Goal: Task Accomplishment & Management: Manage account settings

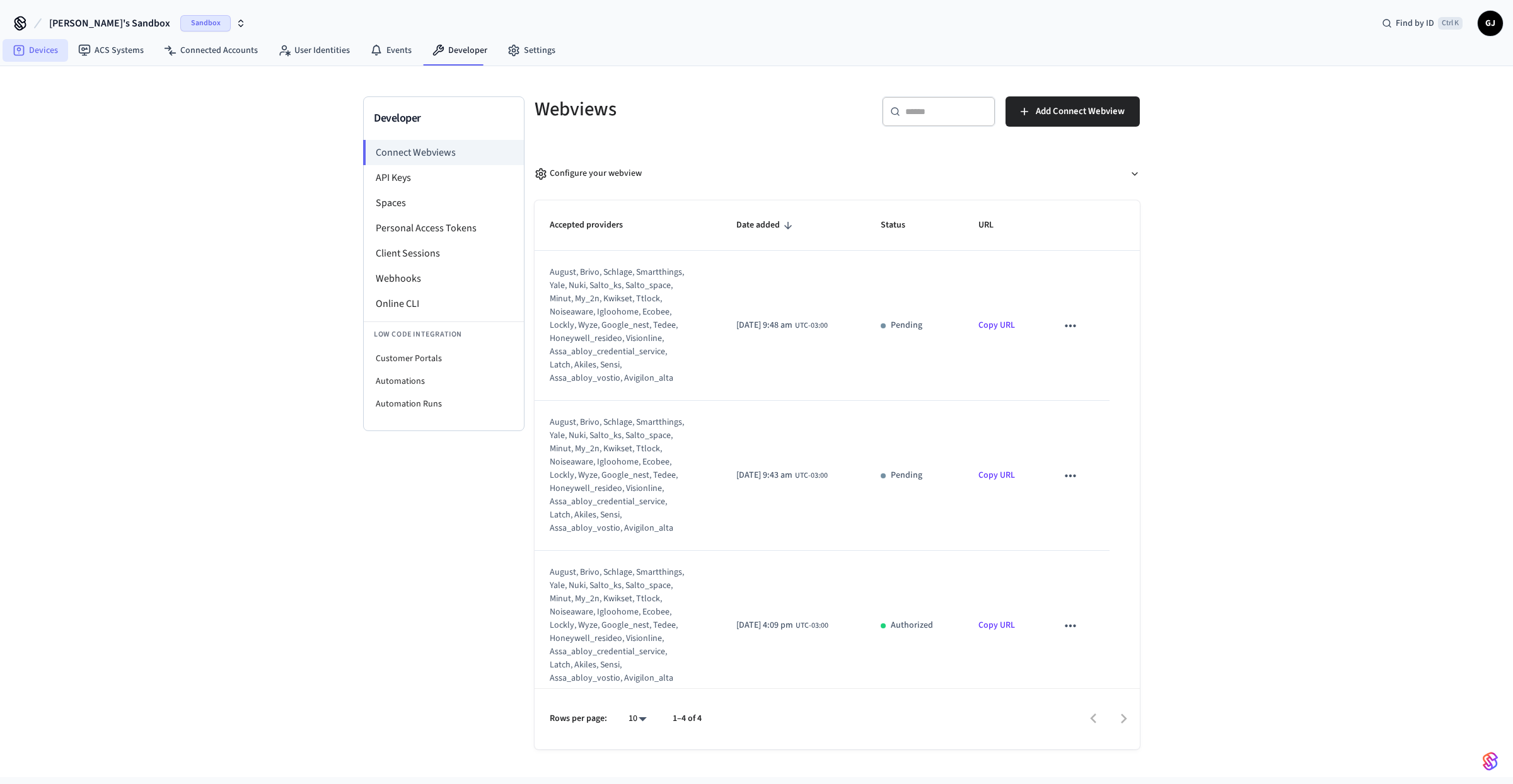
click at [63, 47] on link "Devices" at bounding box center [35, 50] width 65 height 23
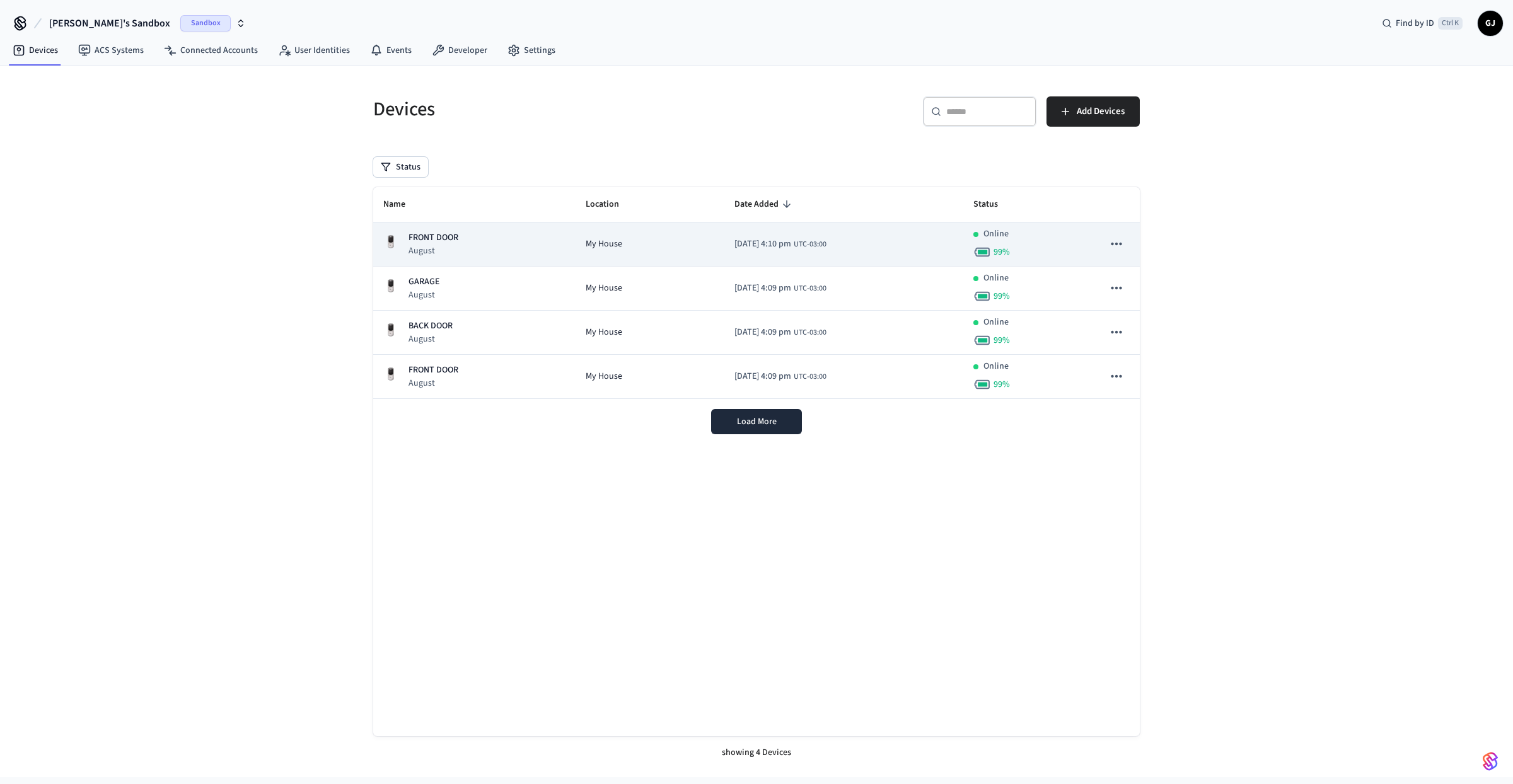
click at [510, 239] on div "FRONT DOOR August" at bounding box center [474, 244] width 182 height 25
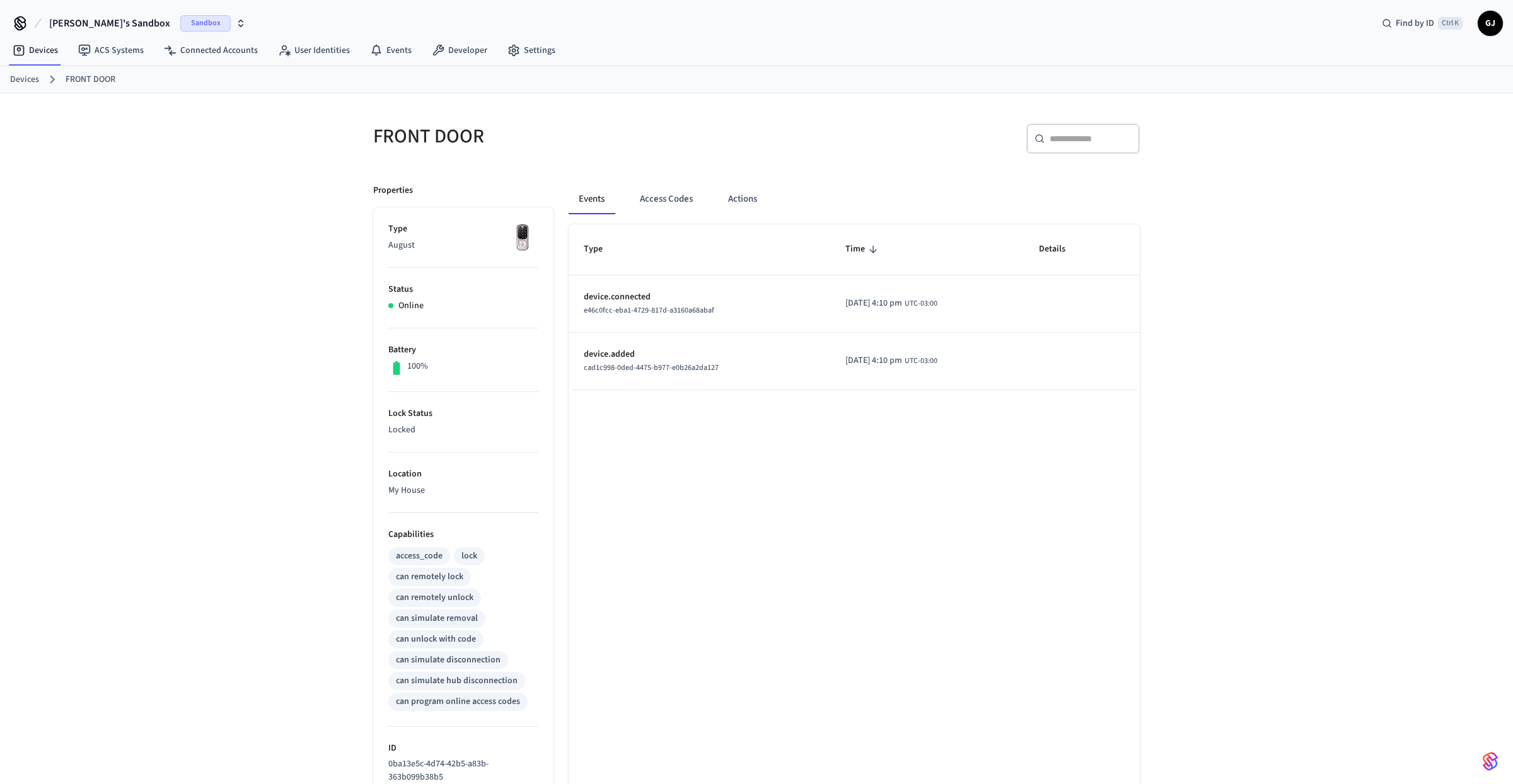
click at [524, 237] on img at bounding box center [522, 238] width 31 height 31
click at [303, 255] on div "FRONT DOOR ​ ​ Properties Type August Status Online Battery 100% Lock Status Lo…" at bounding box center [756, 539] width 1513 height 891
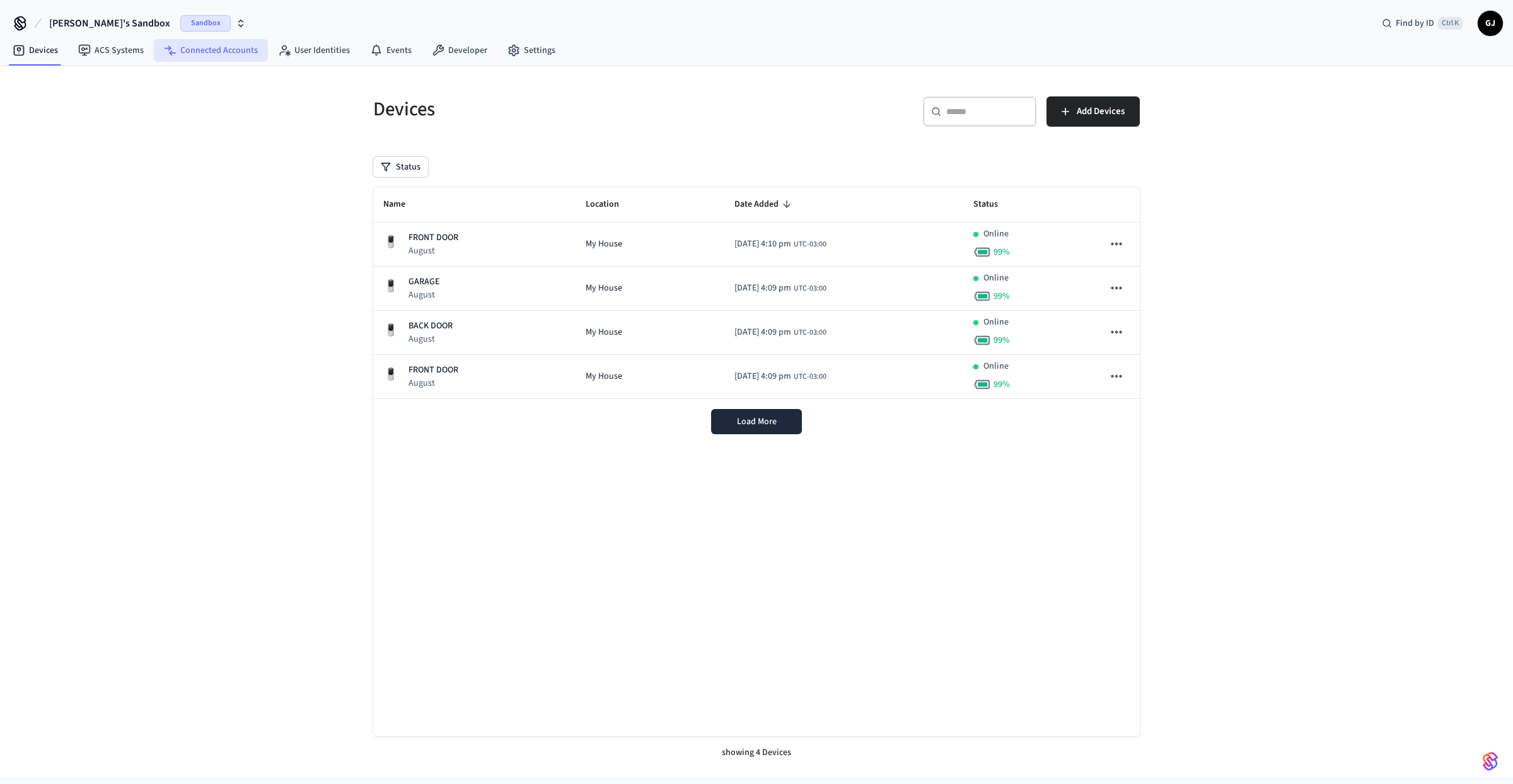
click at [198, 50] on link "Connected Accounts" at bounding box center [210, 50] width 114 height 23
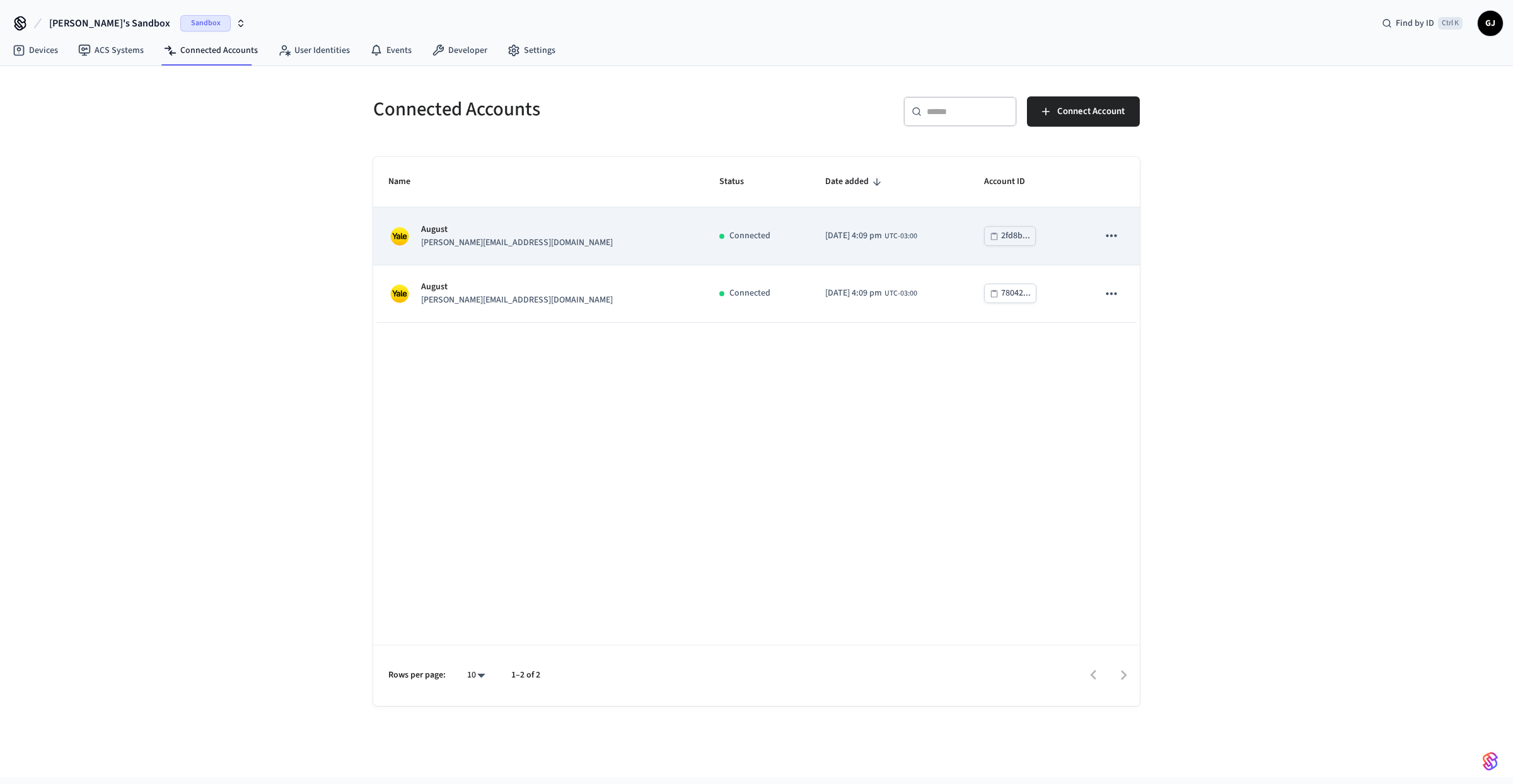
click at [529, 245] on div "August john@example.com" at bounding box center [539, 236] width 300 height 26
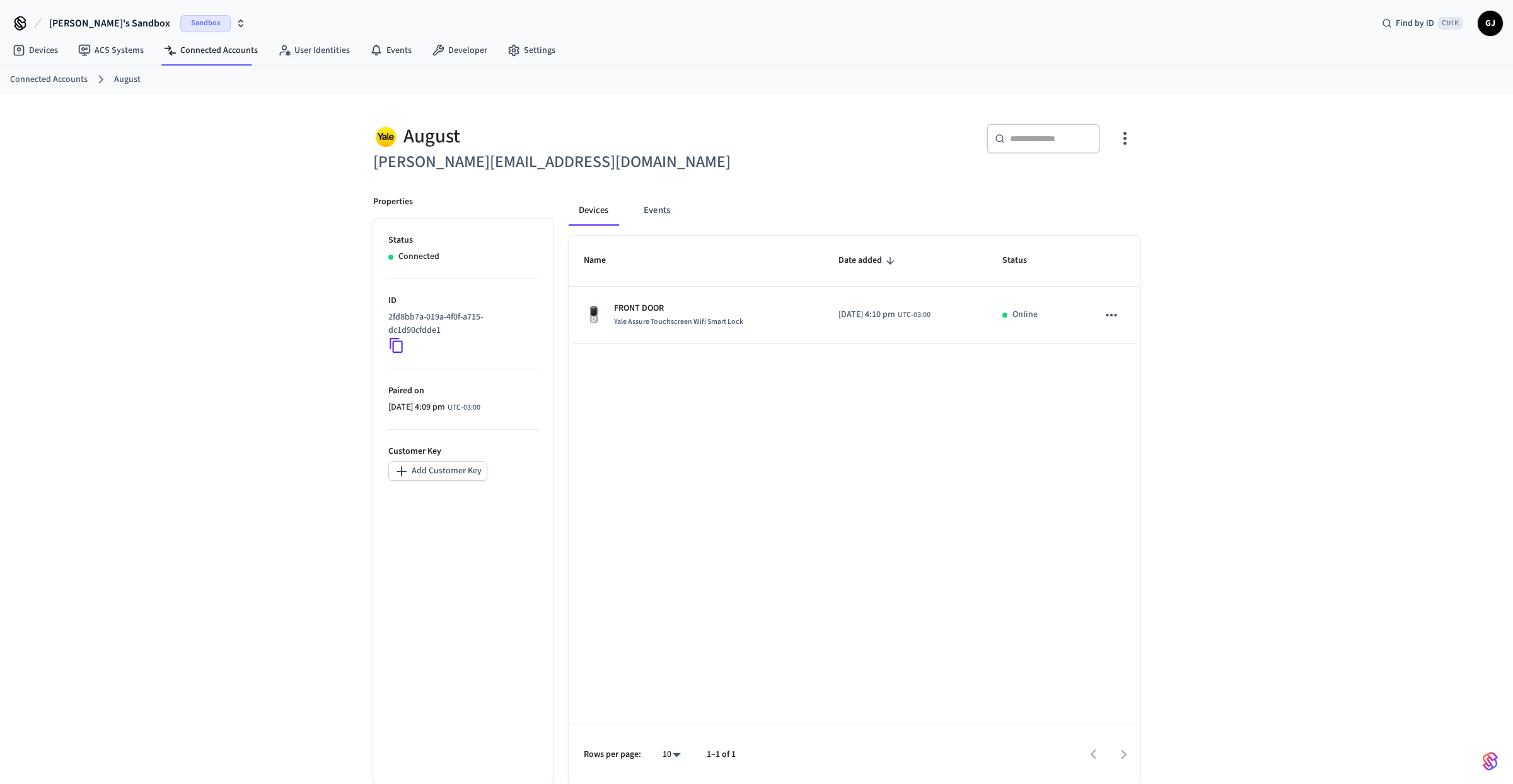
click at [507, 168] on h6 "[PERSON_NAME][EMAIL_ADDRESS][DOMAIN_NAME]" at bounding box center [561, 162] width 376 height 25
drag, startPoint x: 519, startPoint y: 165, endPoint x: 360, endPoint y: 167, distance: 159.0
click at [360, 167] on div "August john@example.com" at bounding box center [553, 142] width 391 height 67
copy h6 "[PERSON_NAME][EMAIL_ADDRESS][DOMAIN_NAME]"
click at [1126, 142] on icon "button" at bounding box center [1125, 138] width 20 height 20
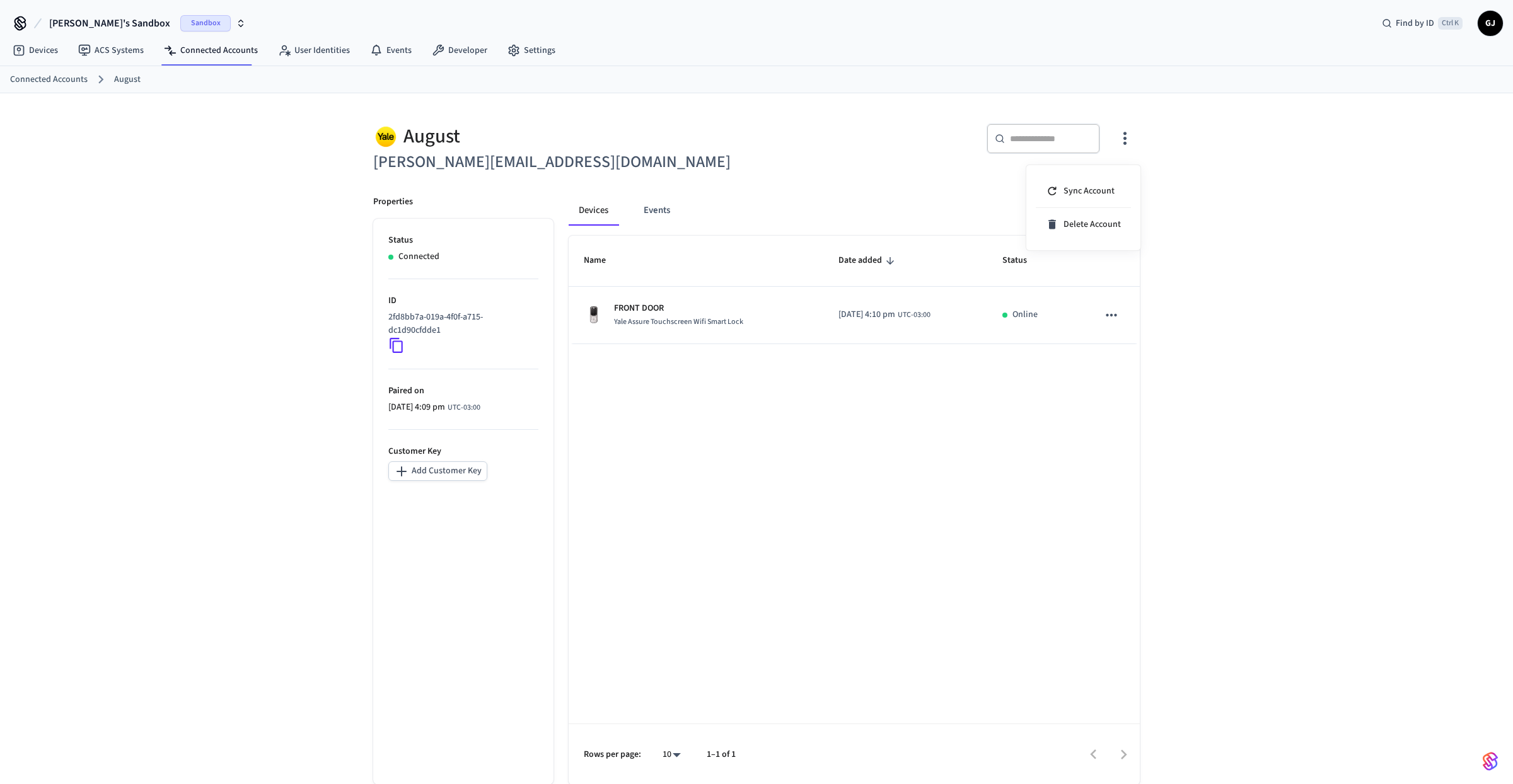
drag, startPoint x: 686, startPoint y: 163, endPoint x: 671, endPoint y: 165, distance: 15.1
click at [671, 165] on div at bounding box center [756, 392] width 1513 height 784
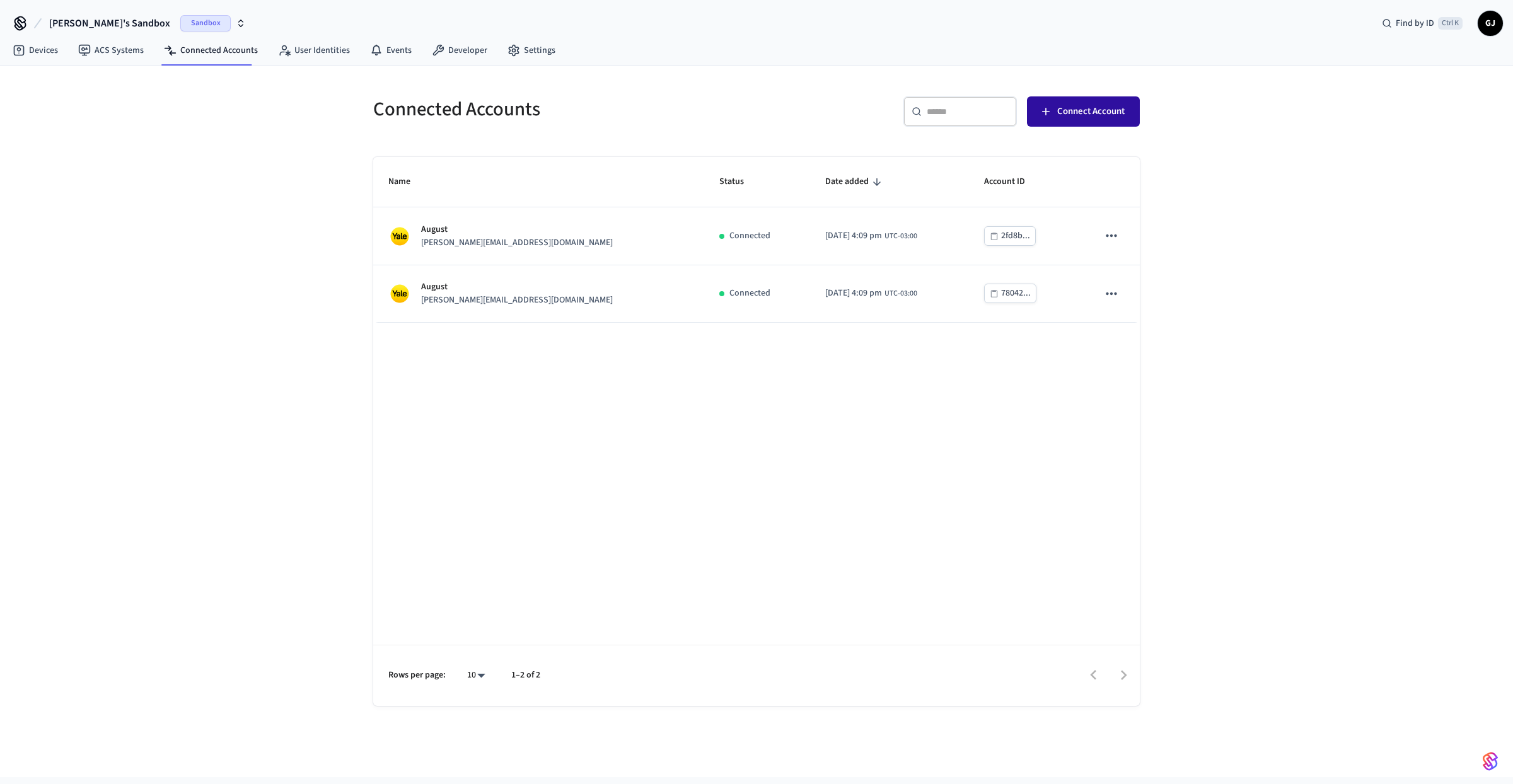
click at [1123, 120] on button "Connect Account" at bounding box center [1083, 112] width 113 height 31
click at [590, 418] on div "Name Status Date added Account ID August john@example.com Connected 2025/10/06 …" at bounding box center [757, 431] width 767 height 549
click at [305, 64] on nav "Devices ACS Systems Connected Accounts User Identities Events Developer Settings" at bounding box center [284, 51] width 563 height 29
click at [303, 50] on link "User Identities" at bounding box center [314, 50] width 92 height 23
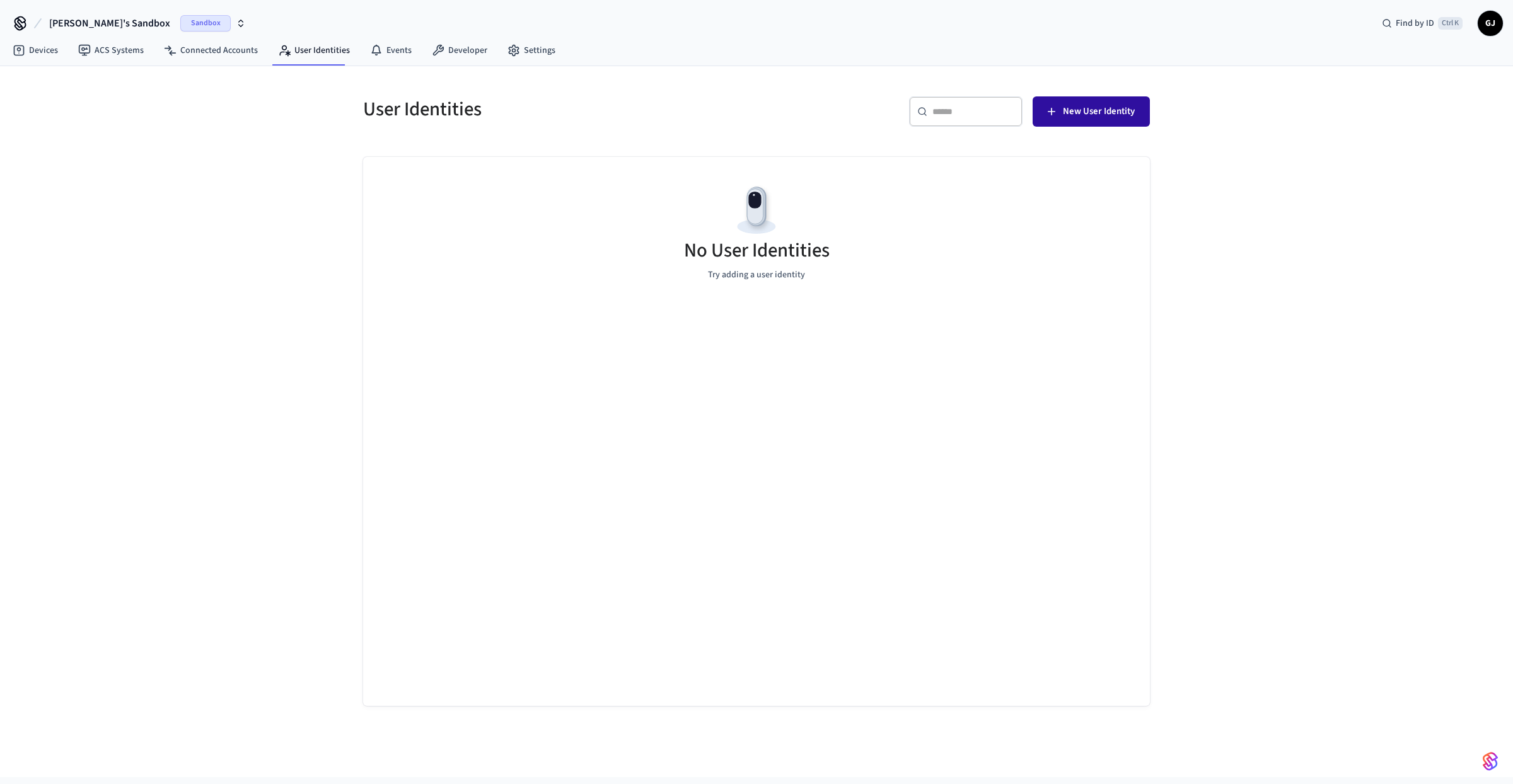
click at [1110, 111] on span "New User Identity" at bounding box center [1099, 111] width 72 height 16
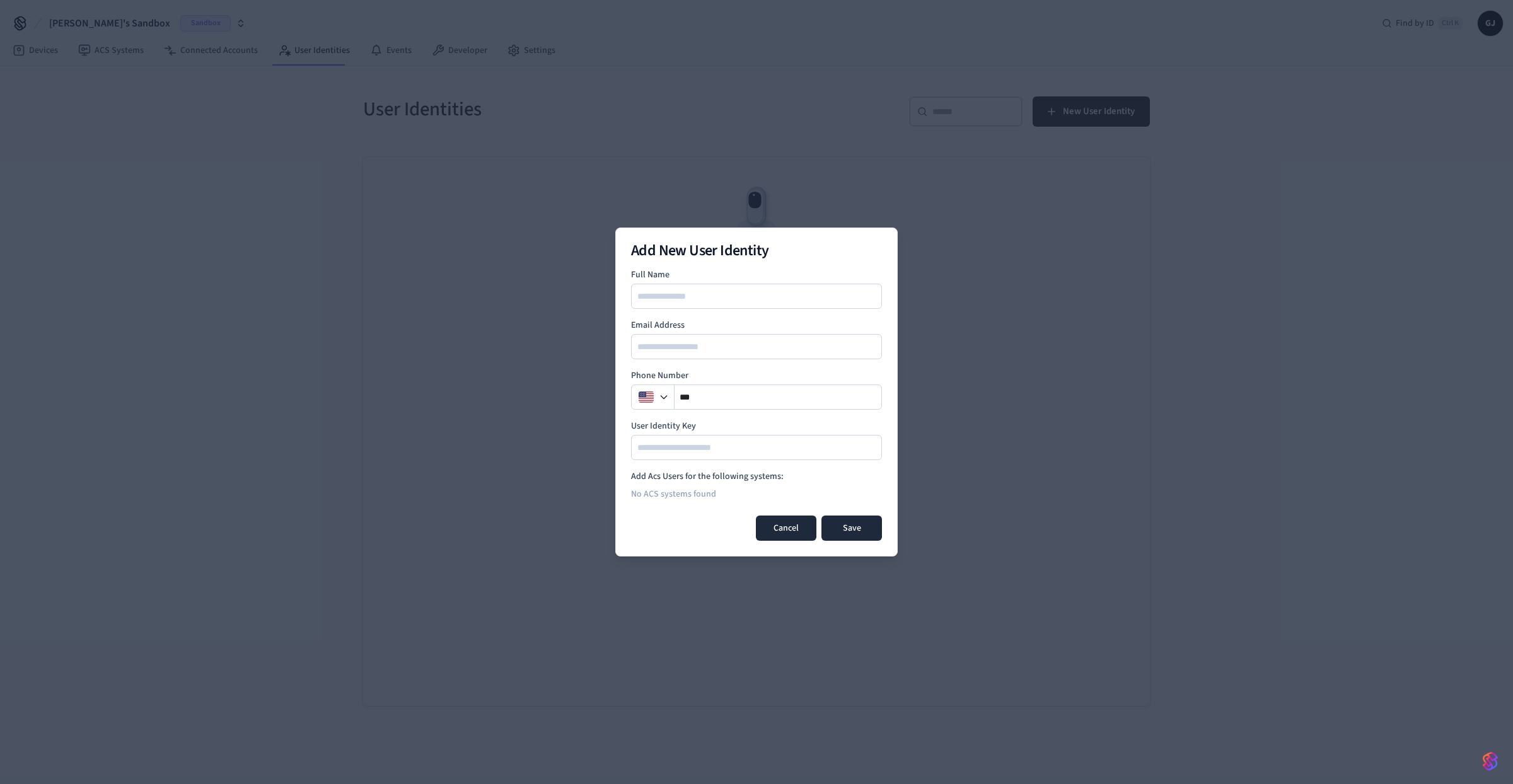
click at [776, 533] on button "Cancel" at bounding box center [786, 529] width 60 height 25
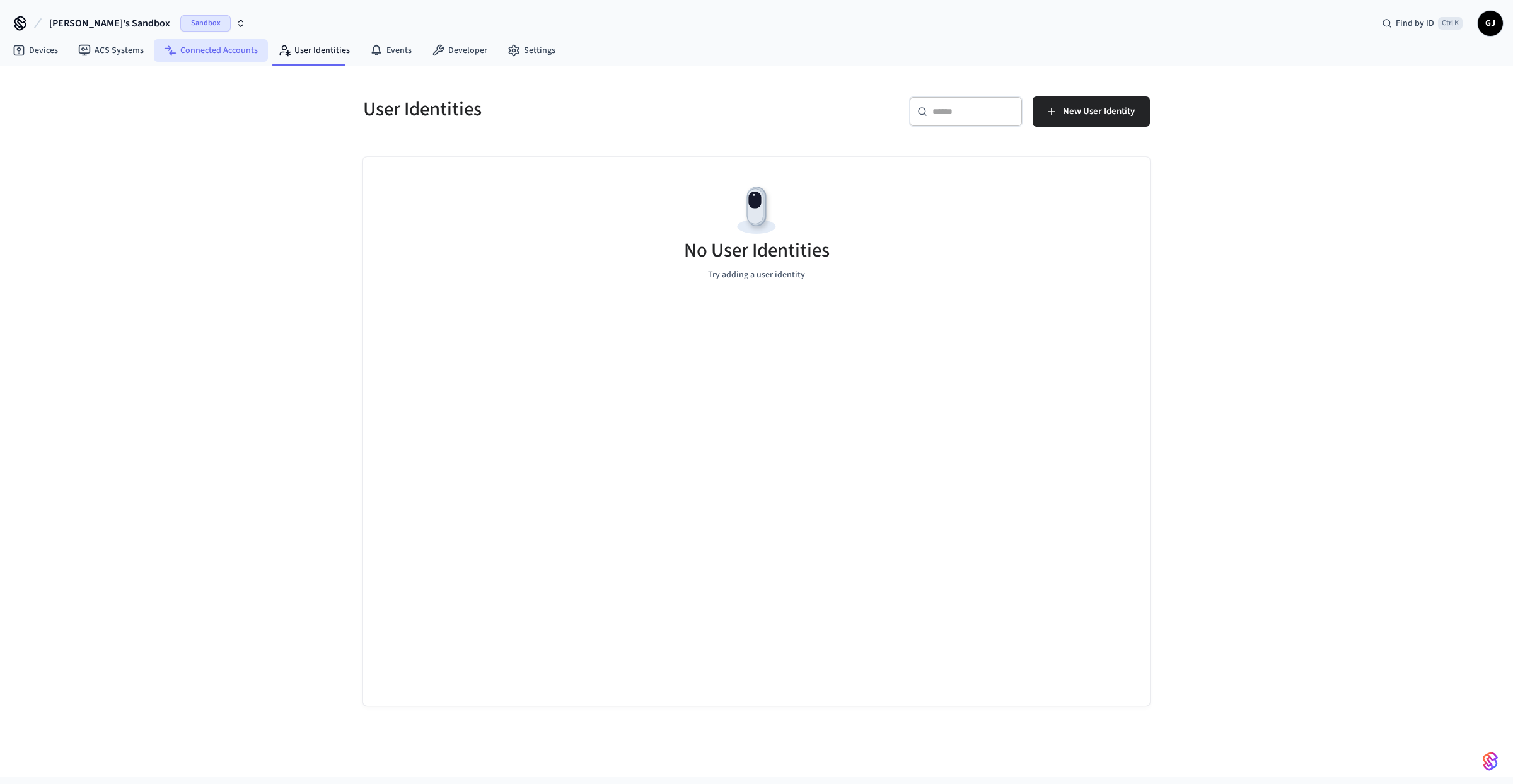
click at [217, 59] on link "Connected Accounts" at bounding box center [210, 50] width 114 height 23
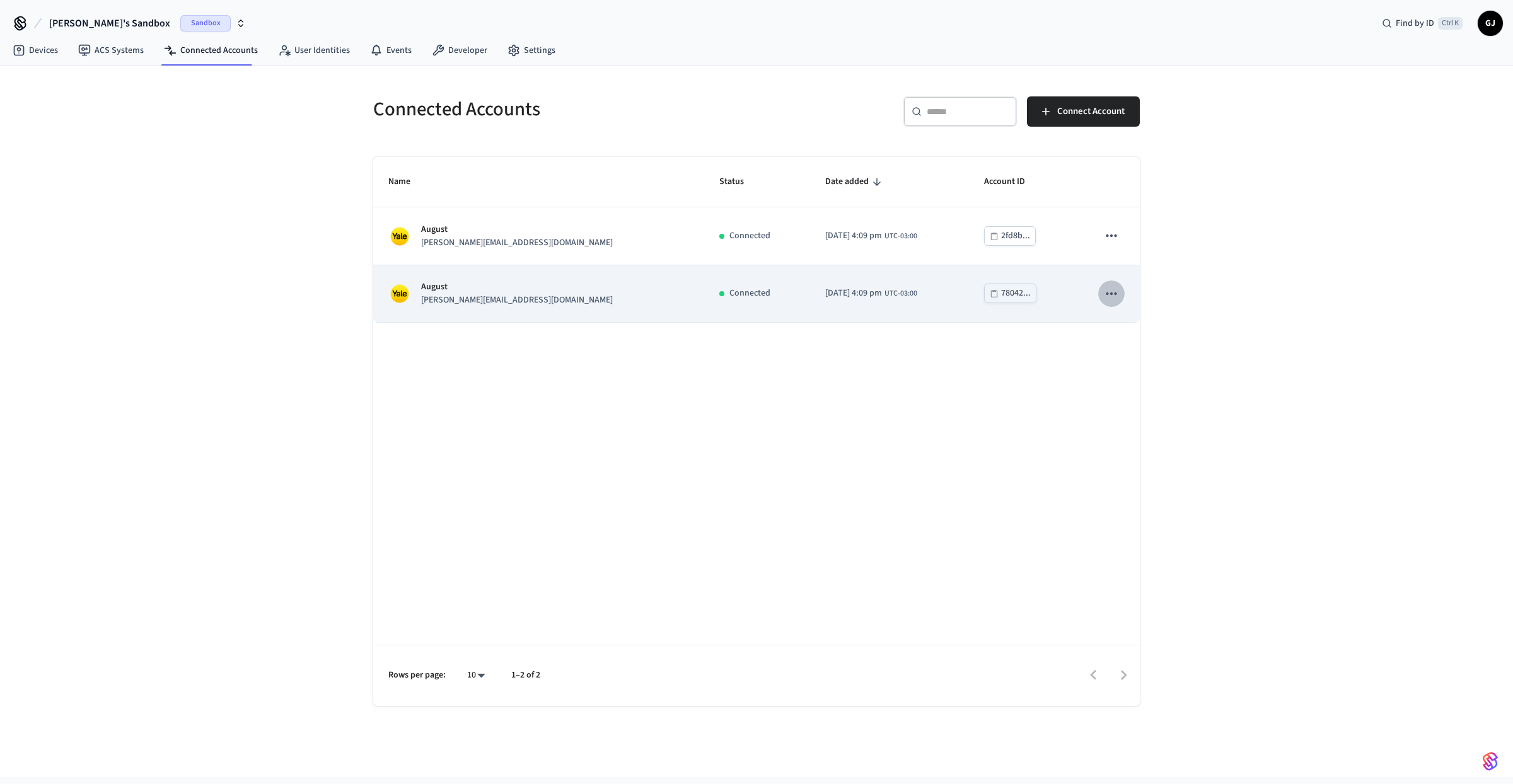
click at [1116, 294] on icon "sticky table" at bounding box center [1111, 293] width 11 height 3
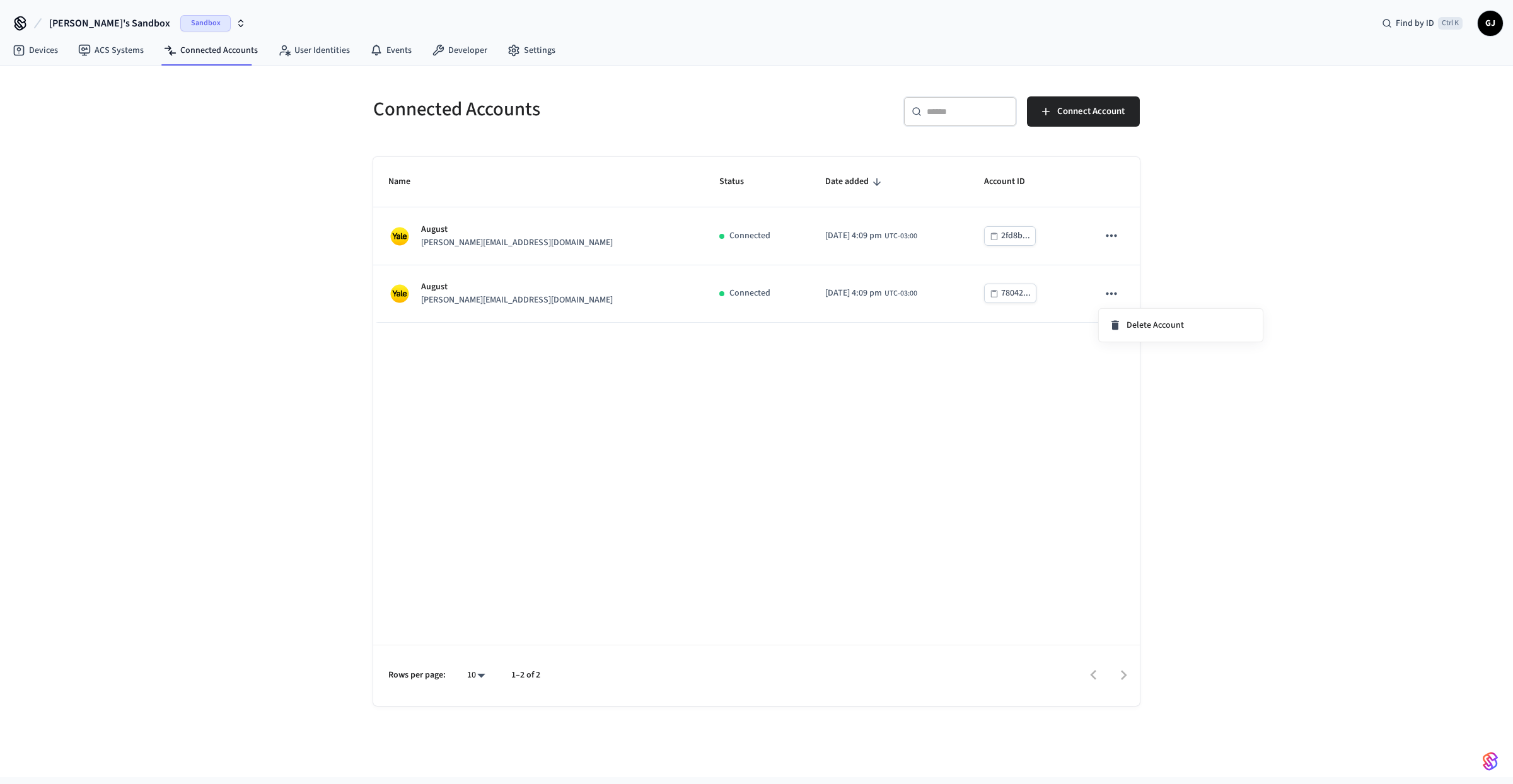
click at [1034, 426] on div at bounding box center [756, 392] width 1513 height 784
click at [1062, 548] on div "Name Status Date added Account ID August john@example.com Connected 2025/10/06 …" at bounding box center [757, 431] width 767 height 549
click at [681, 413] on div "Name Status Date added Account ID August john@example.com Connected 2025/10/06 …" at bounding box center [757, 431] width 767 height 549
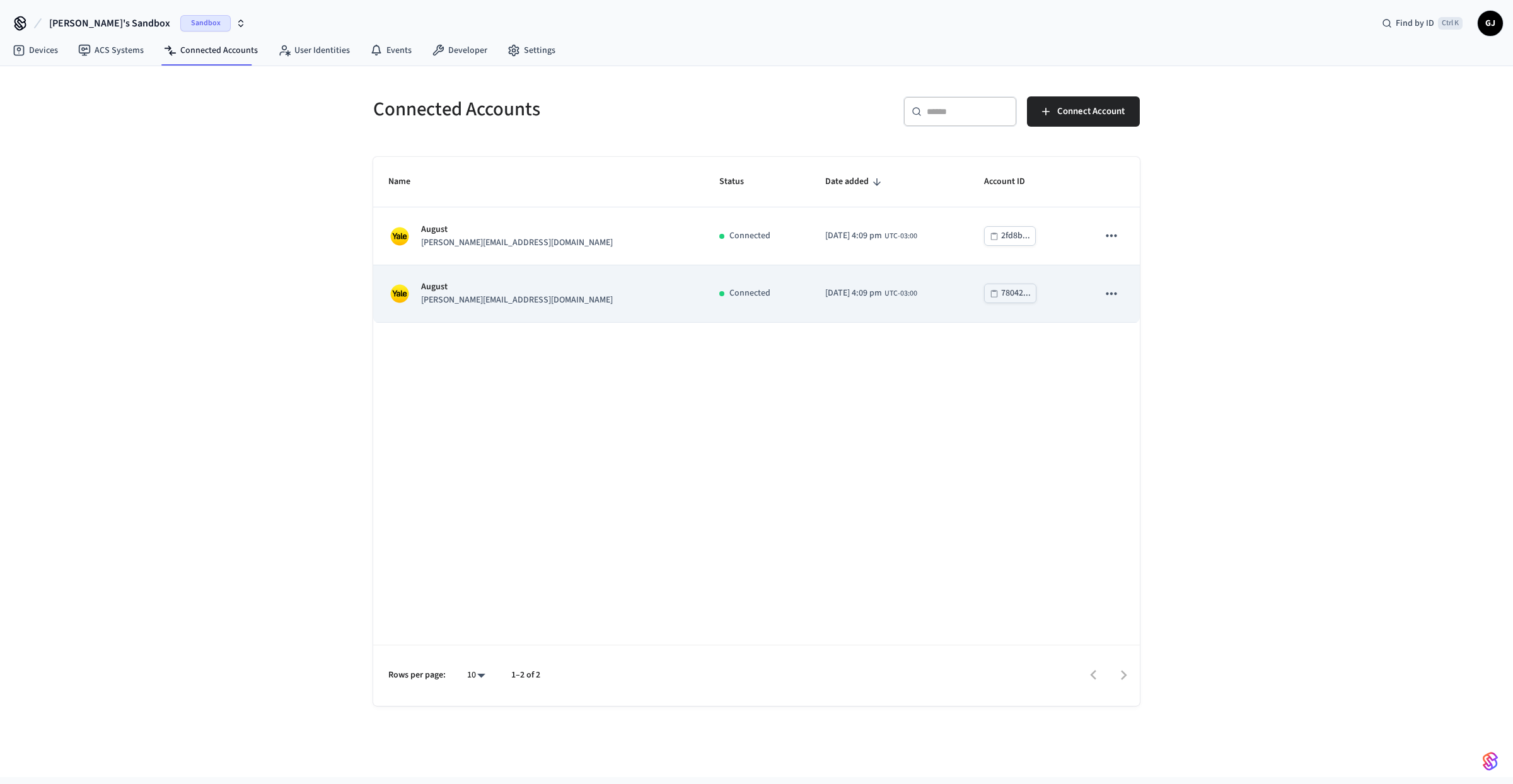
click at [1110, 297] on icon "sticky table" at bounding box center [1111, 294] width 16 height 16
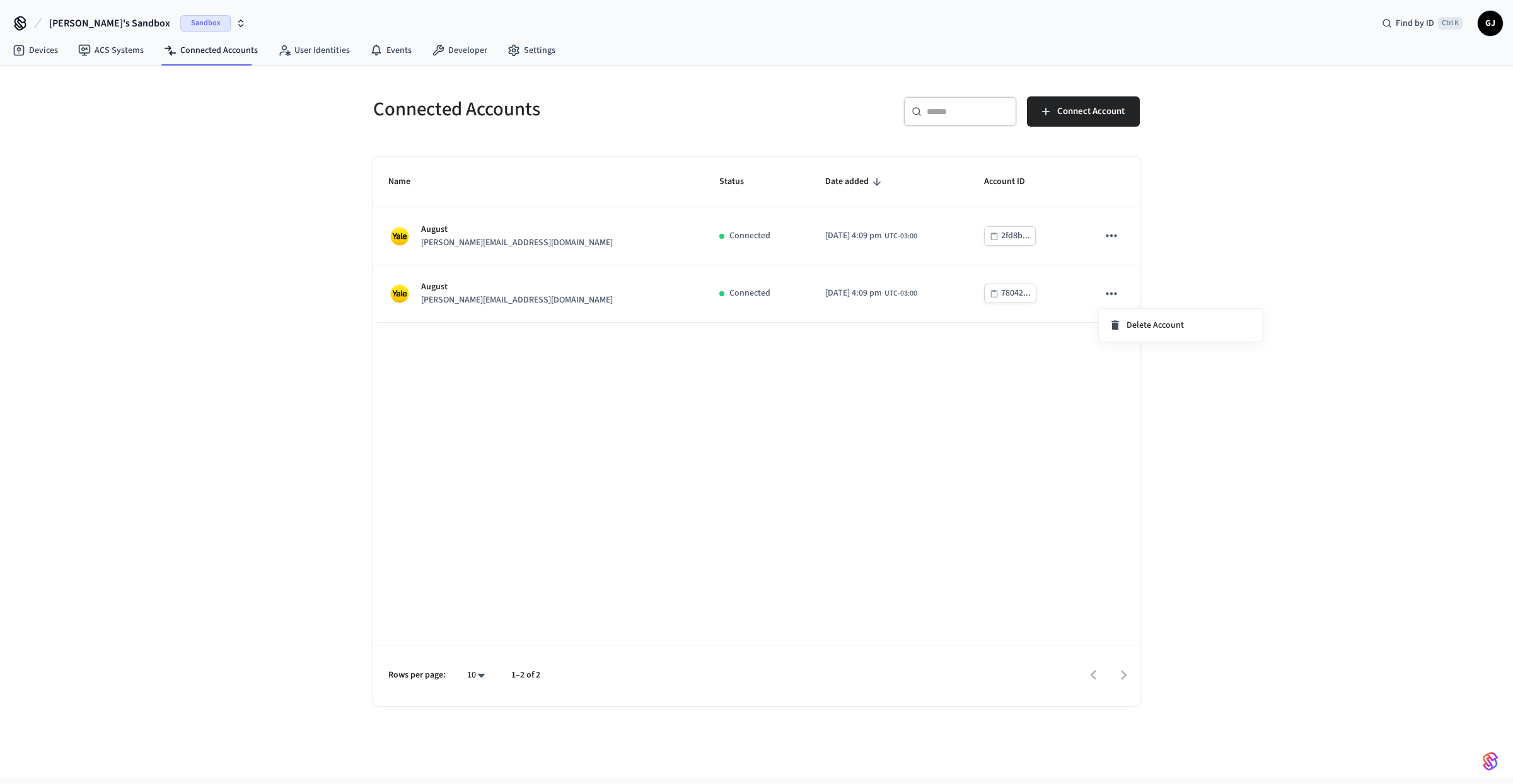
click at [508, 300] on div at bounding box center [756, 392] width 1513 height 784
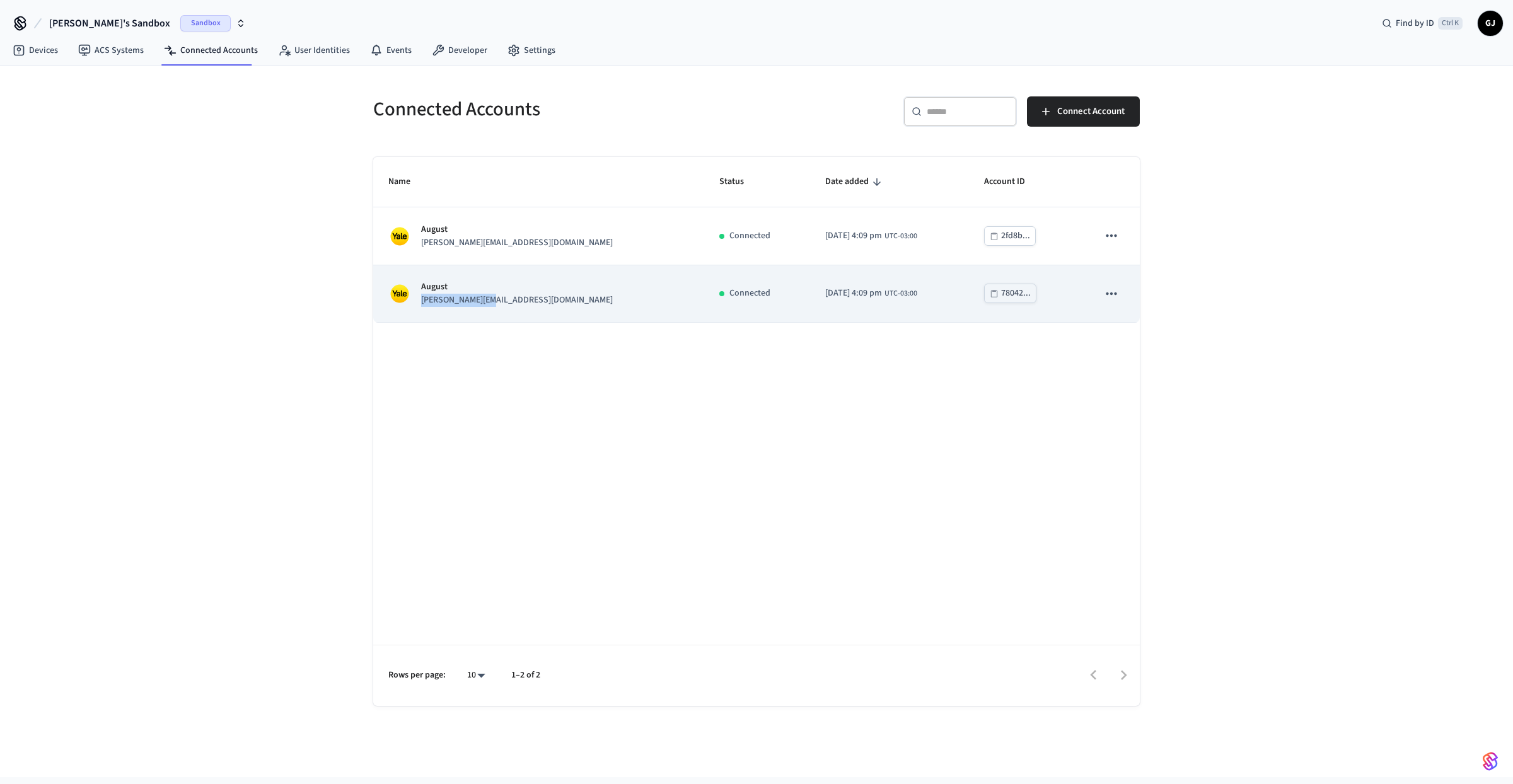
drag, startPoint x: 504, startPoint y: 305, endPoint x: 418, endPoint y: 303, distance: 86.0
click at [418, 303] on div "August jane@example.com" at bounding box center [539, 294] width 300 height 26
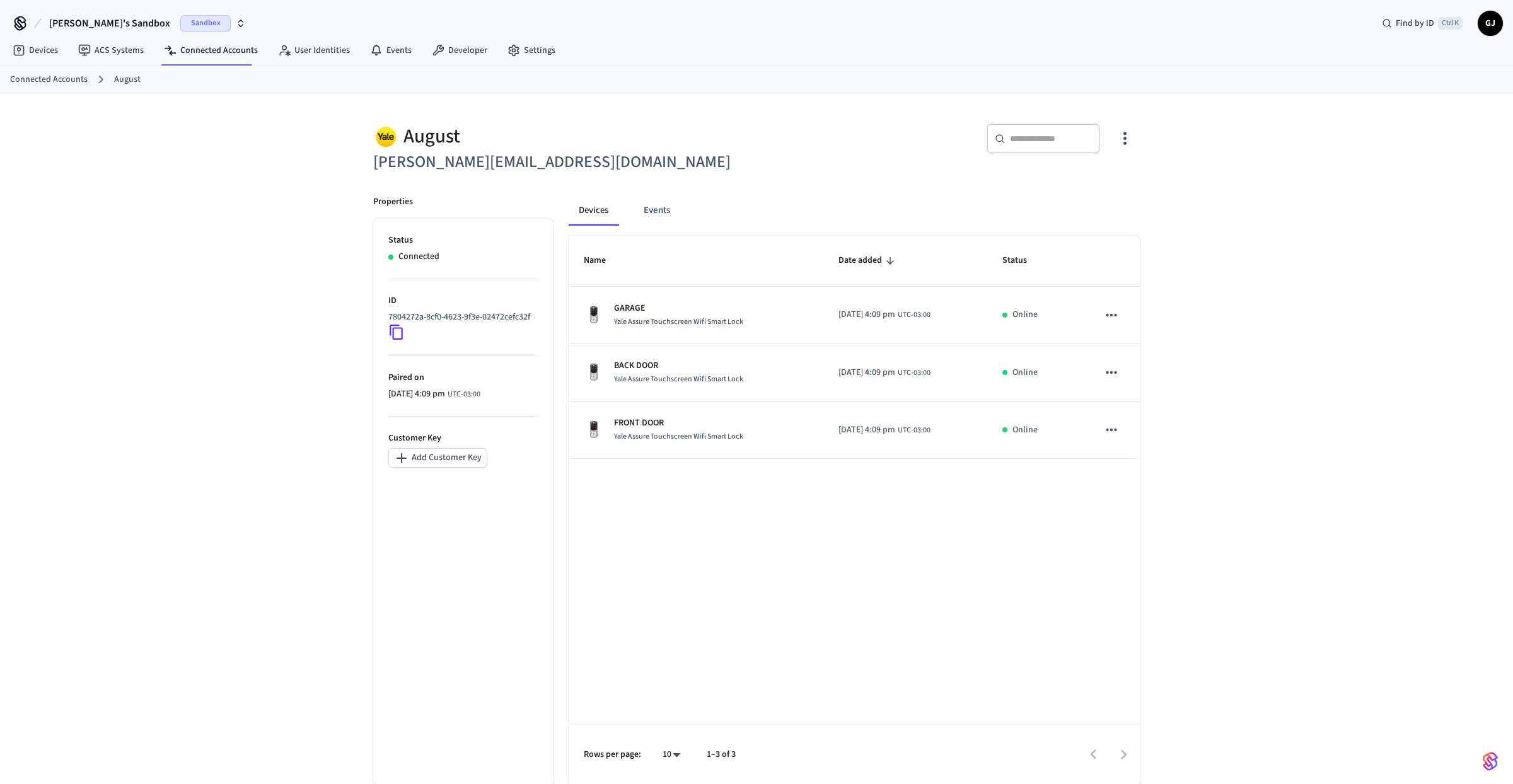
click at [634, 491] on div "Name Date added Status GARAGE Yale Assure Touchscreen Wifi Smart Lock 2025/10/0…" at bounding box center [854, 510] width 571 height 549
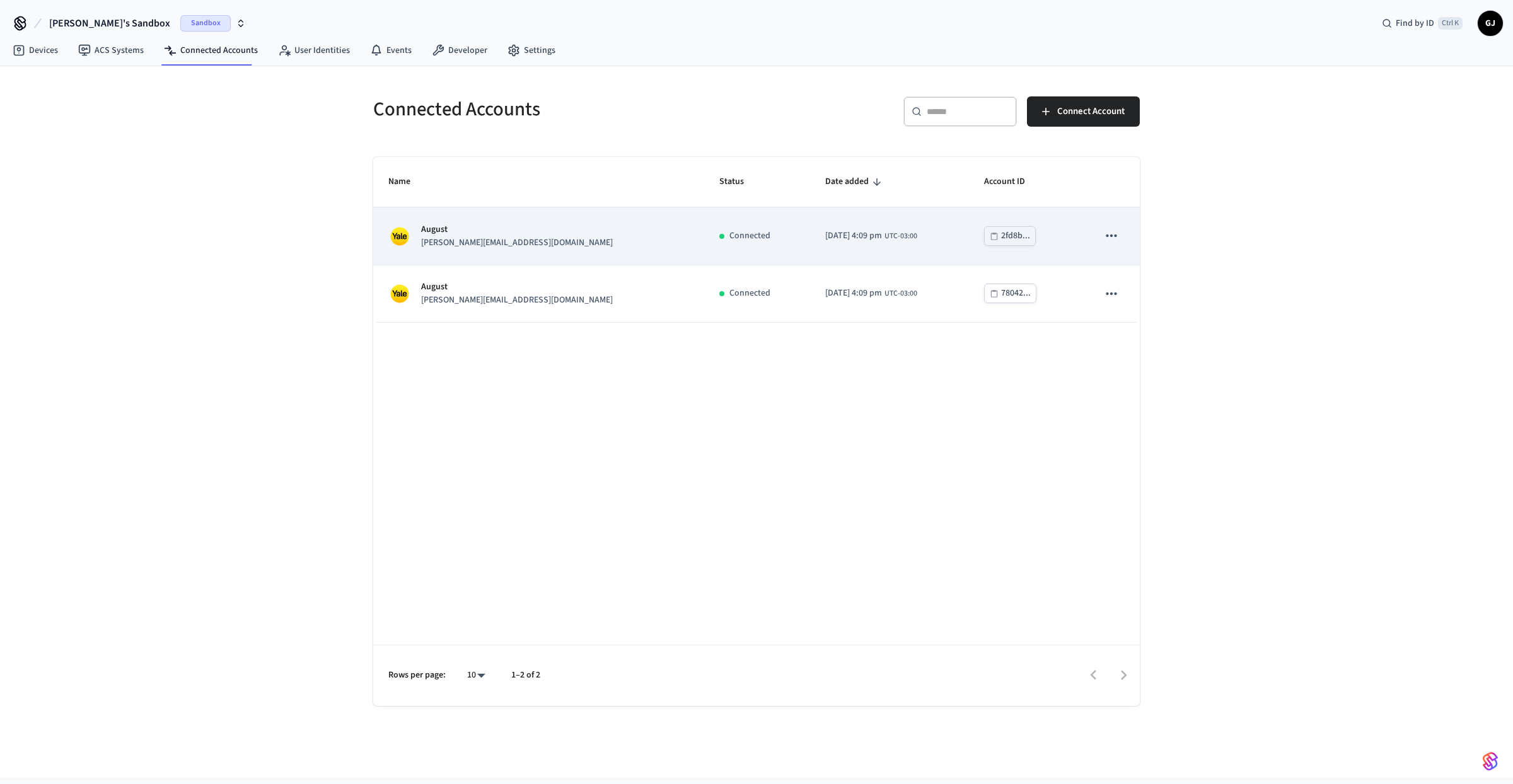
click at [565, 237] on div "August john@example.com" at bounding box center [539, 236] width 300 height 26
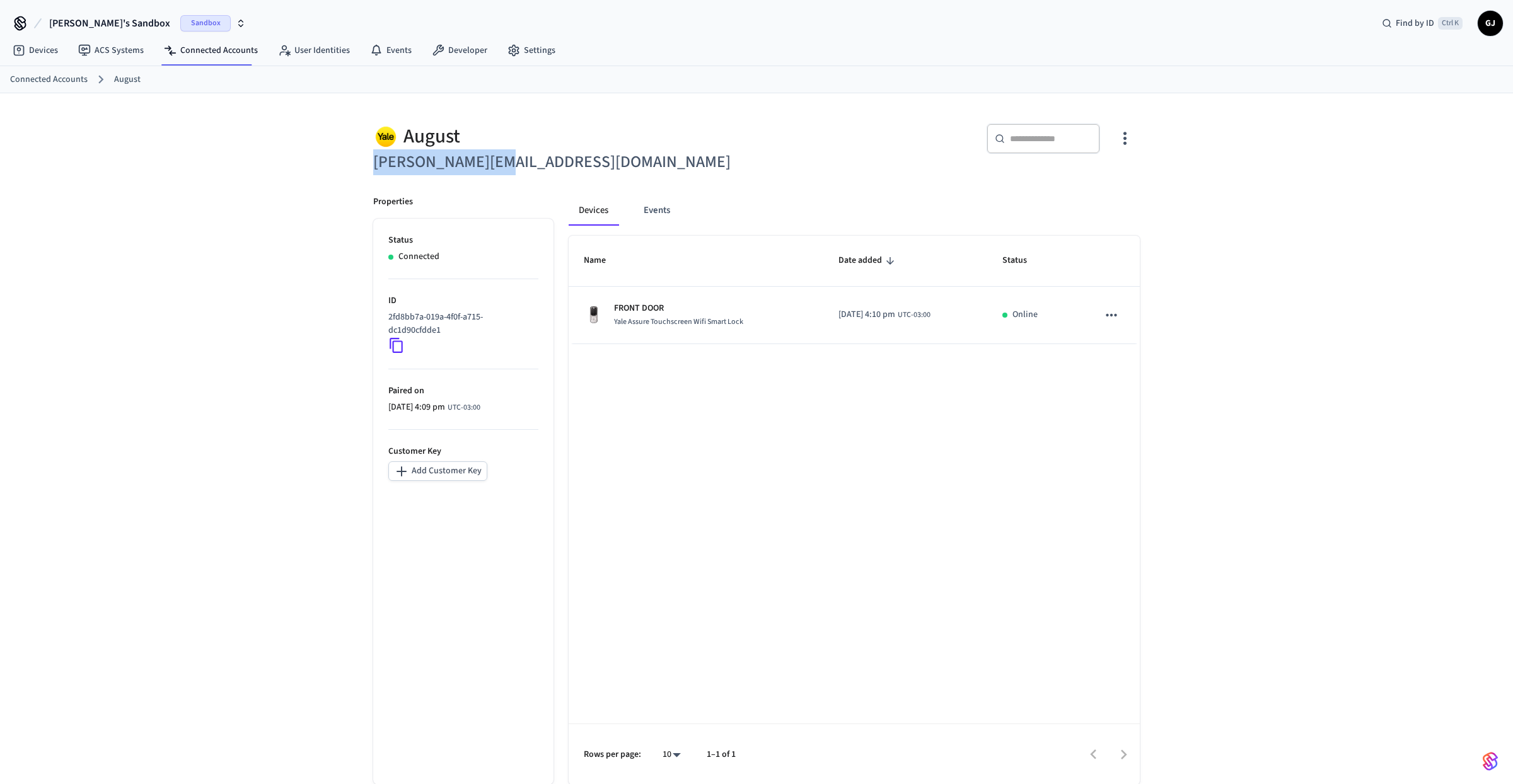
drag, startPoint x: 533, startPoint y: 160, endPoint x: 372, endPoint y: 168, distance: 161.2
click at [372, 168] on div "August john@example.com" at bounding box center [553, 142] width 391 height 67
copy h6 "[PERSON_NAME][EMAIL_ADDRESS][DOMAIN_NAME]"
click at [309, 249] on div "August john@example.com ​ ​ Properties Status Connected ID 2fd8bb7a-019a-4f0f-a…" at bounding box center [756, 449] width 1513 height 711
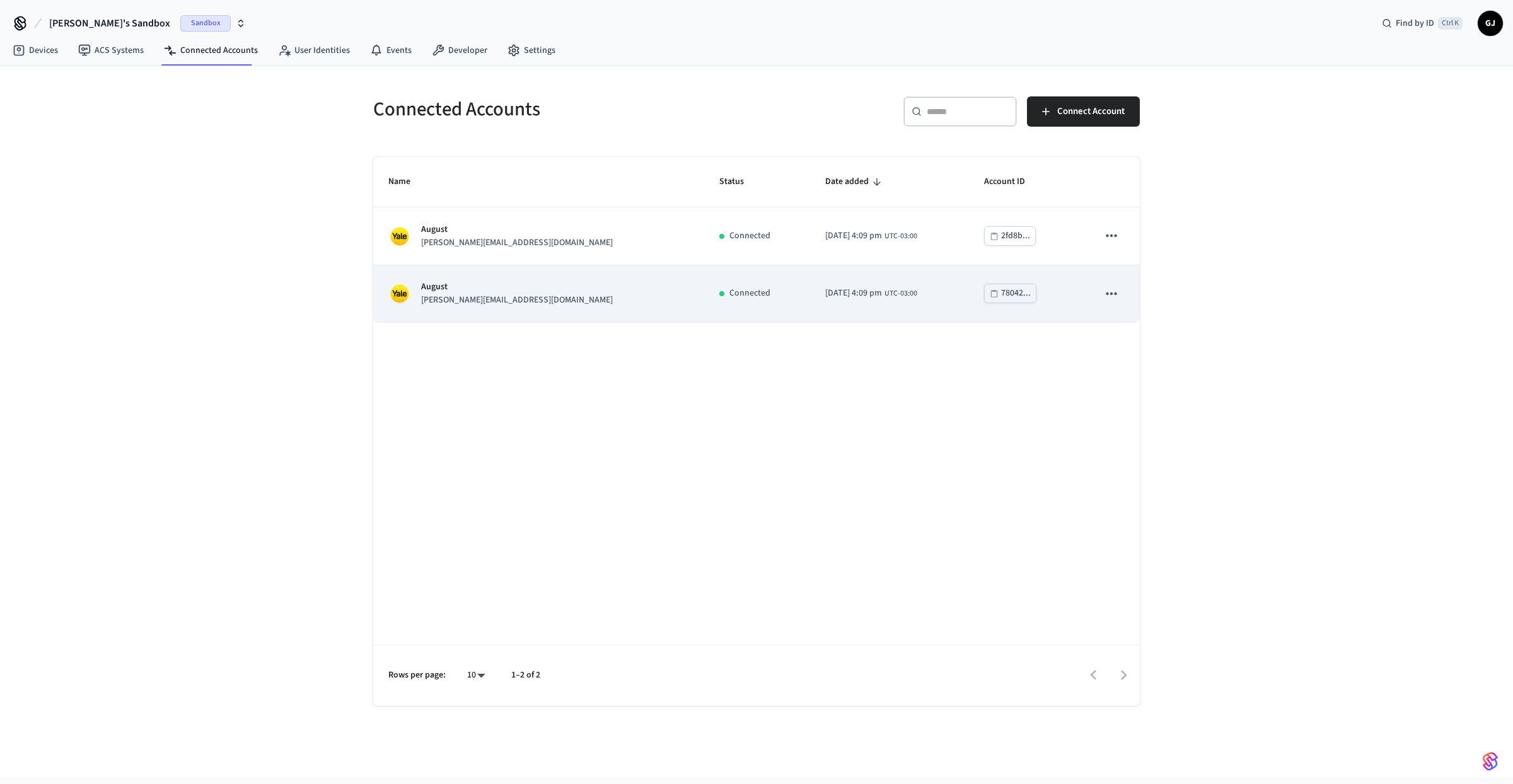
click at [571, 305] on div "August jane@example.com" at bounding box center [539, 294] width 300 height 26
click at [558, 290] on div "August jane@example.com" at bounding box center [539, 294] width 300 height 26
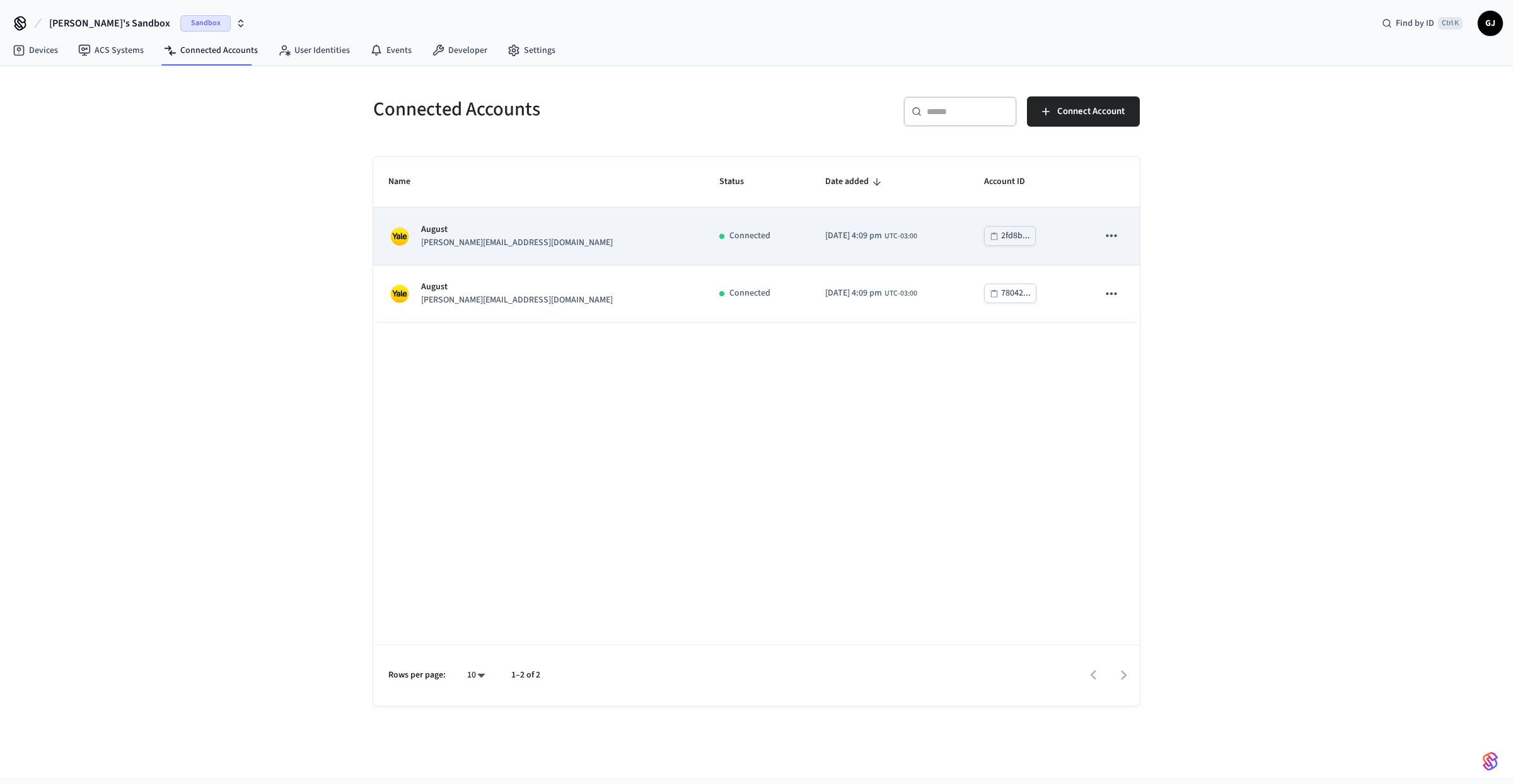
click at [477, 227] on p "August" at bounding box center [517, 230] width 192 height 14
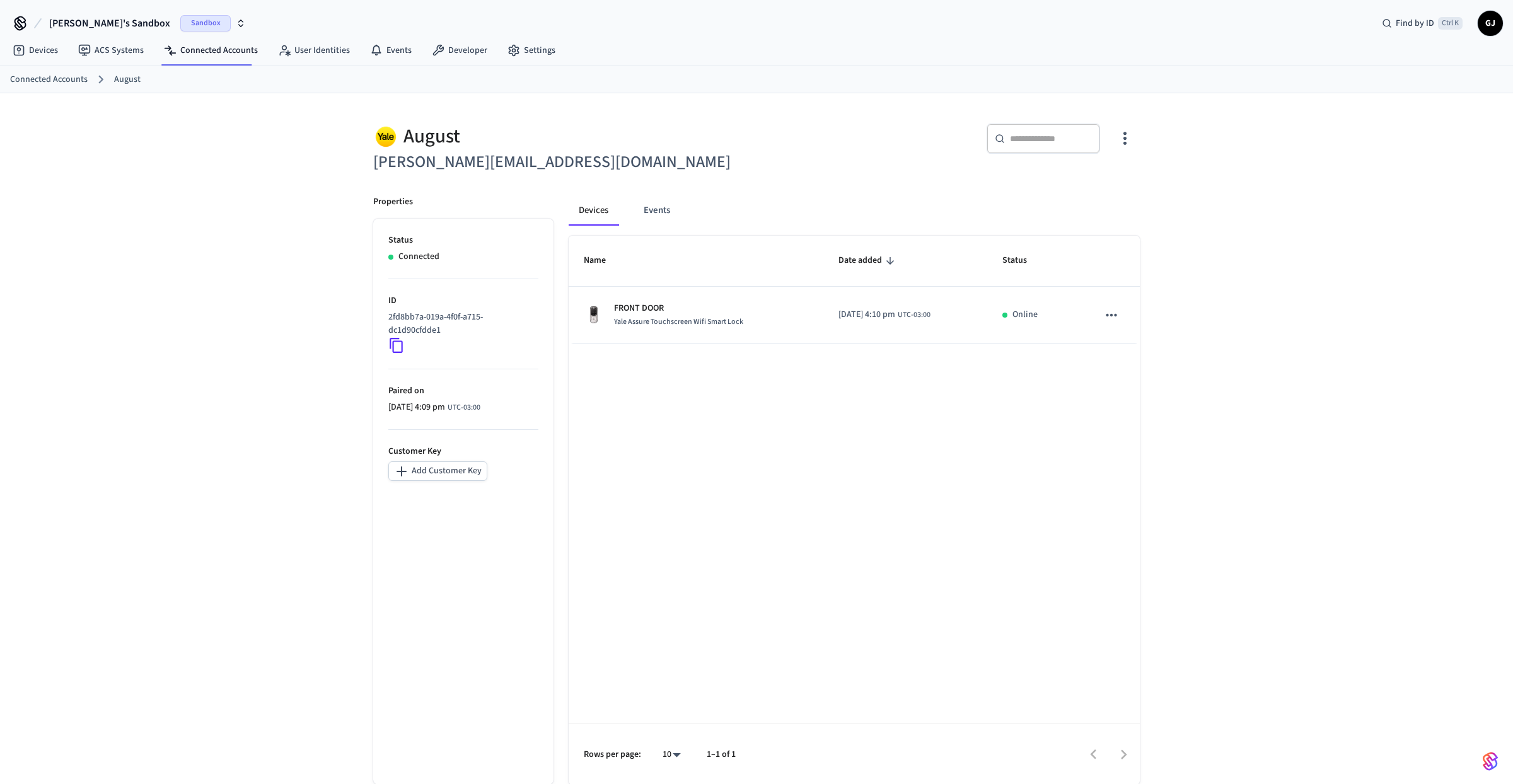
click at [1129, 147] on icon "button" at bounding box center [1125, 138] width 20 height 20
click at [1107, 237] on li "Delete Account" at bounding box center [1084, 224] width 95 height 33
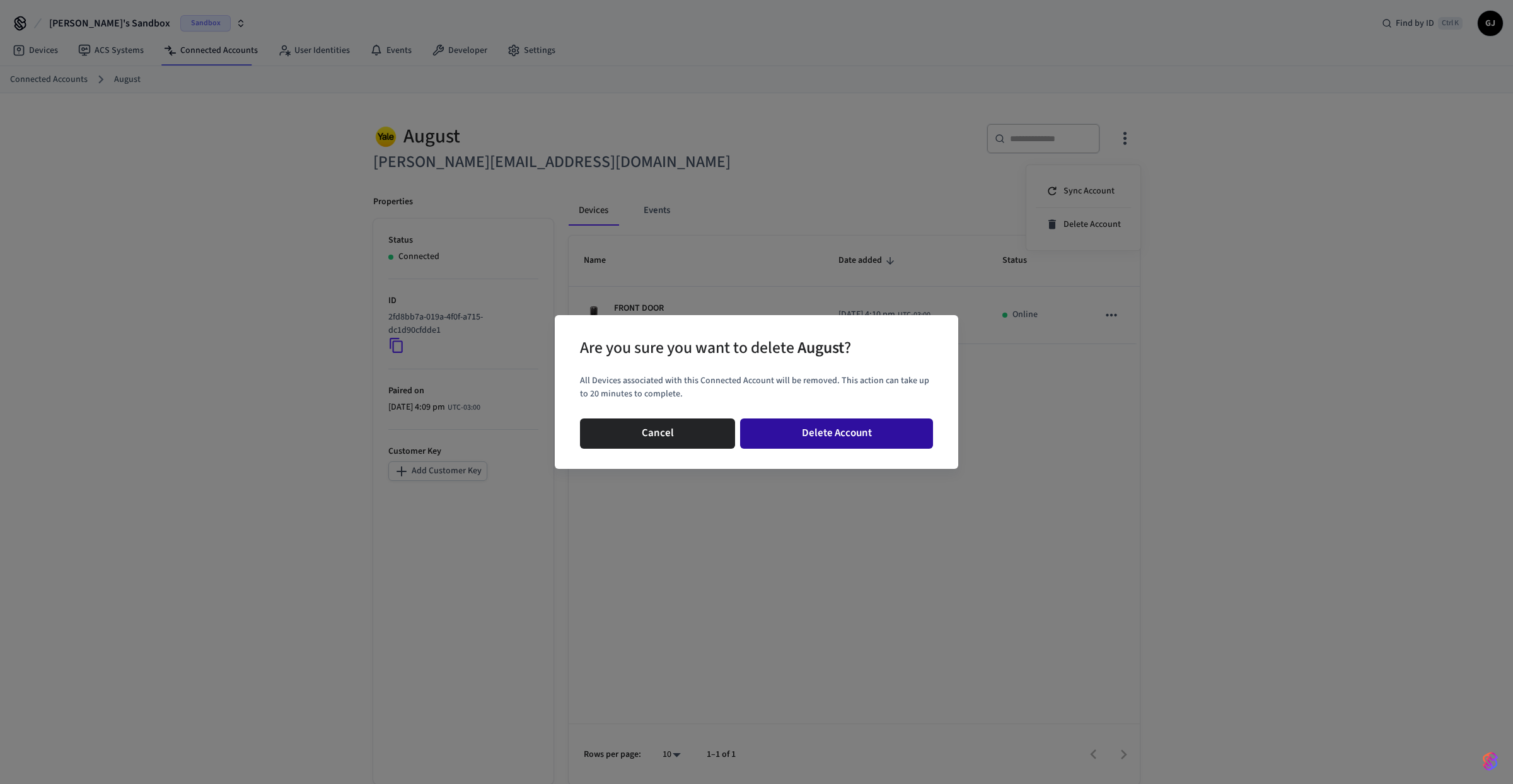
click at [810, 439] on button "Delete Account" at bounding box center [836, 434] width 193 height 31
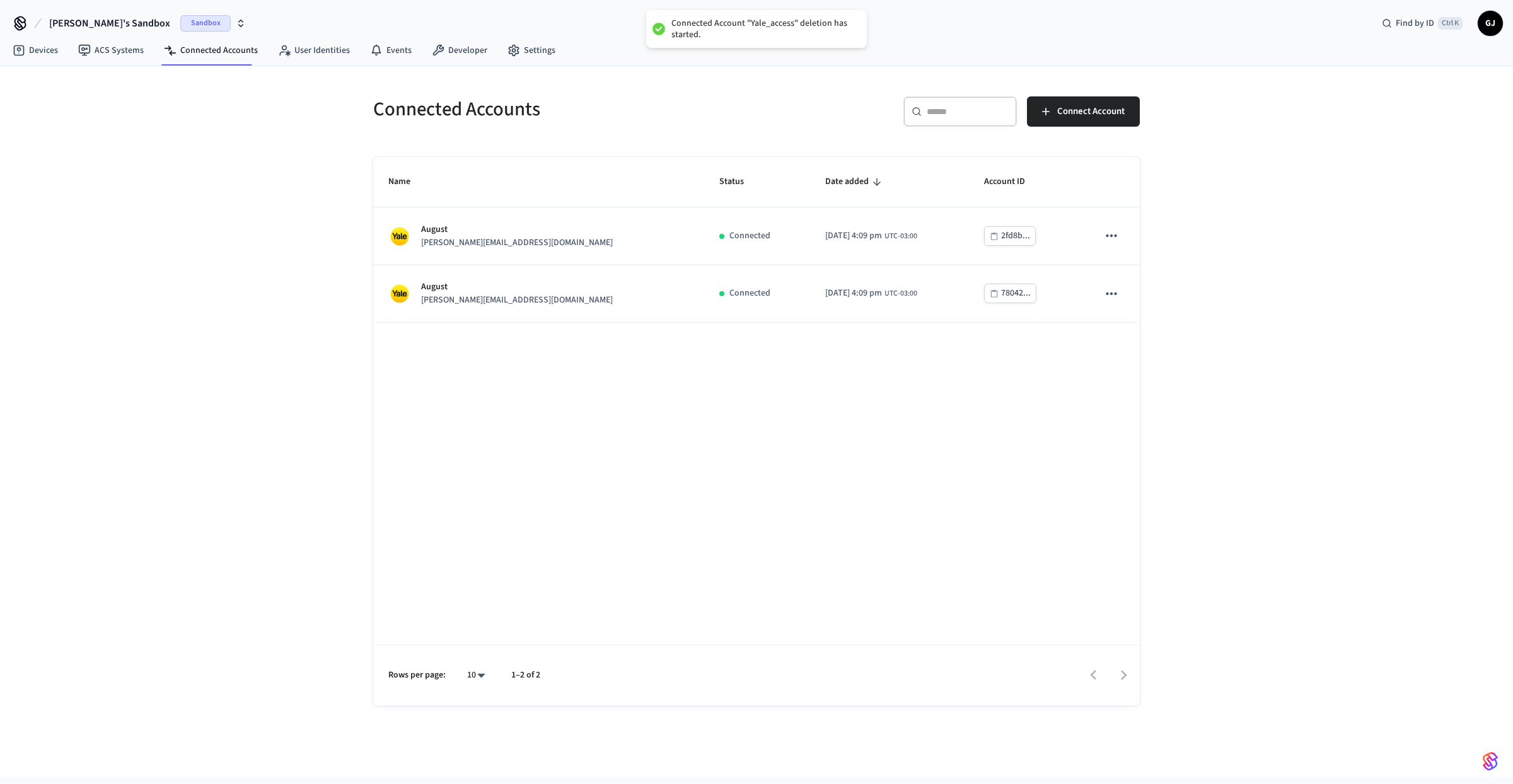
click at [500, 473] on div "Name Status Date added Account ID August john@example.com Connected 2025/10/06 …" at bounding box center [757, 431] width 767 height 549
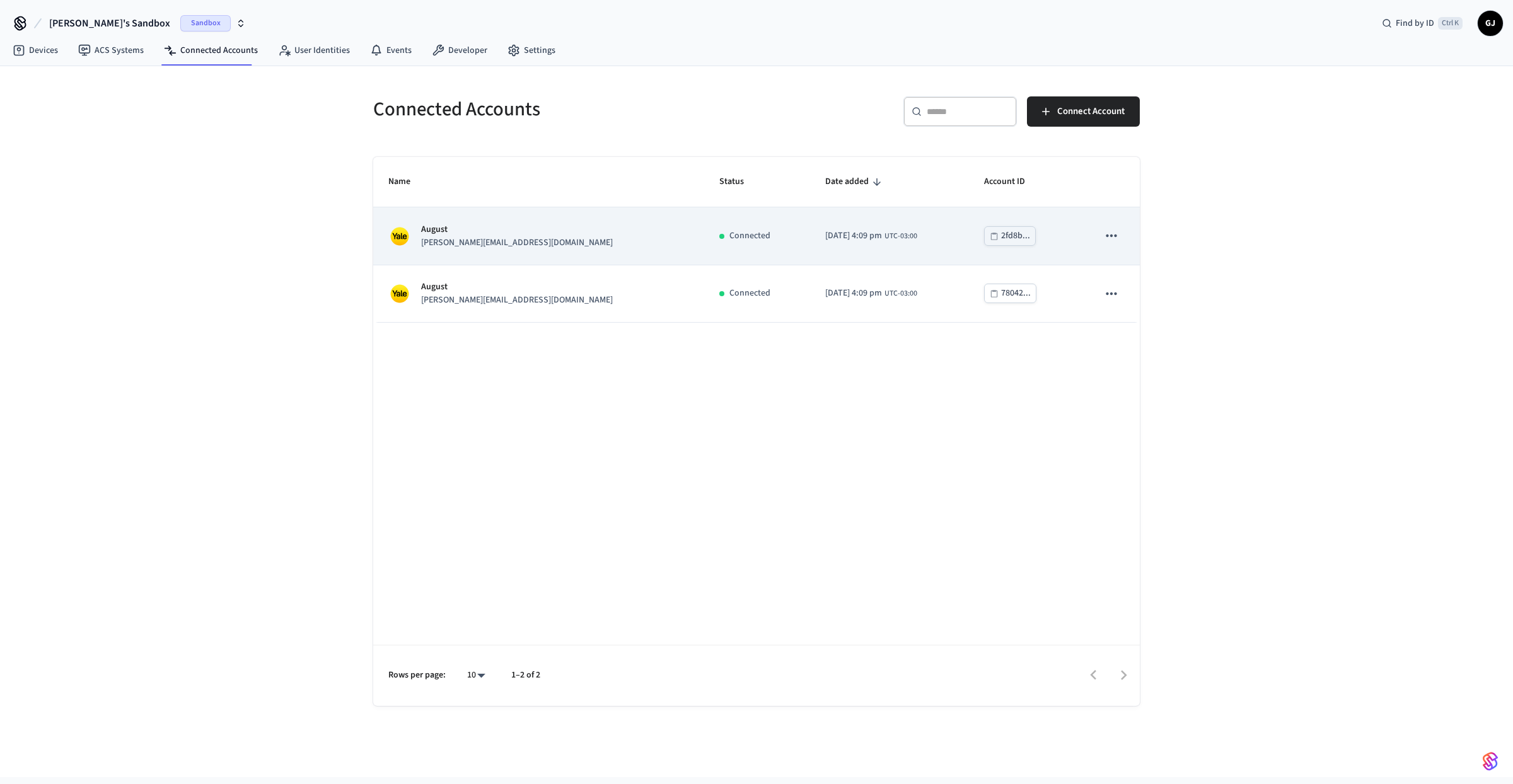
click at [1124, 236] on button "sticky table" at bounding box center [1111, 235] width 26 height 26
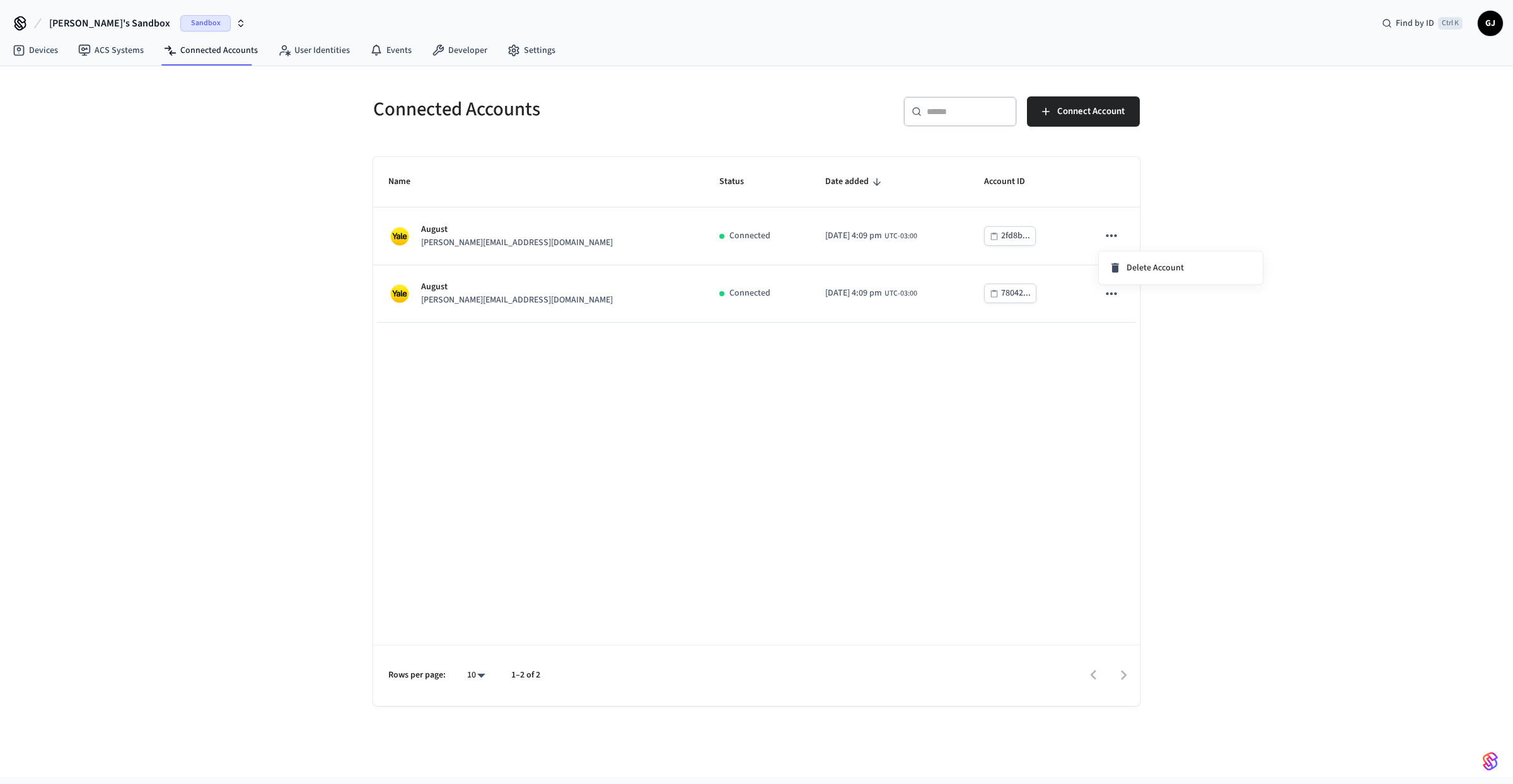
click at [1180, 213] on div at bounding box center [756, 392] width 1513 height 784
click at [1090, 116] on span "Connect Account" at bounding box center [1091, 111] width 68 height 16
click at [949, 367] on div "Name Status Date added Account ID August [PERSON_NAME][EMAIL_ADDRESS][DOMAIN_NA…" at bounding box center [757, 431] width 767 height 549
click at [1121, 97] on div "​ ​ Connect Account" at bounding box center [944, 109] width 391 height 55
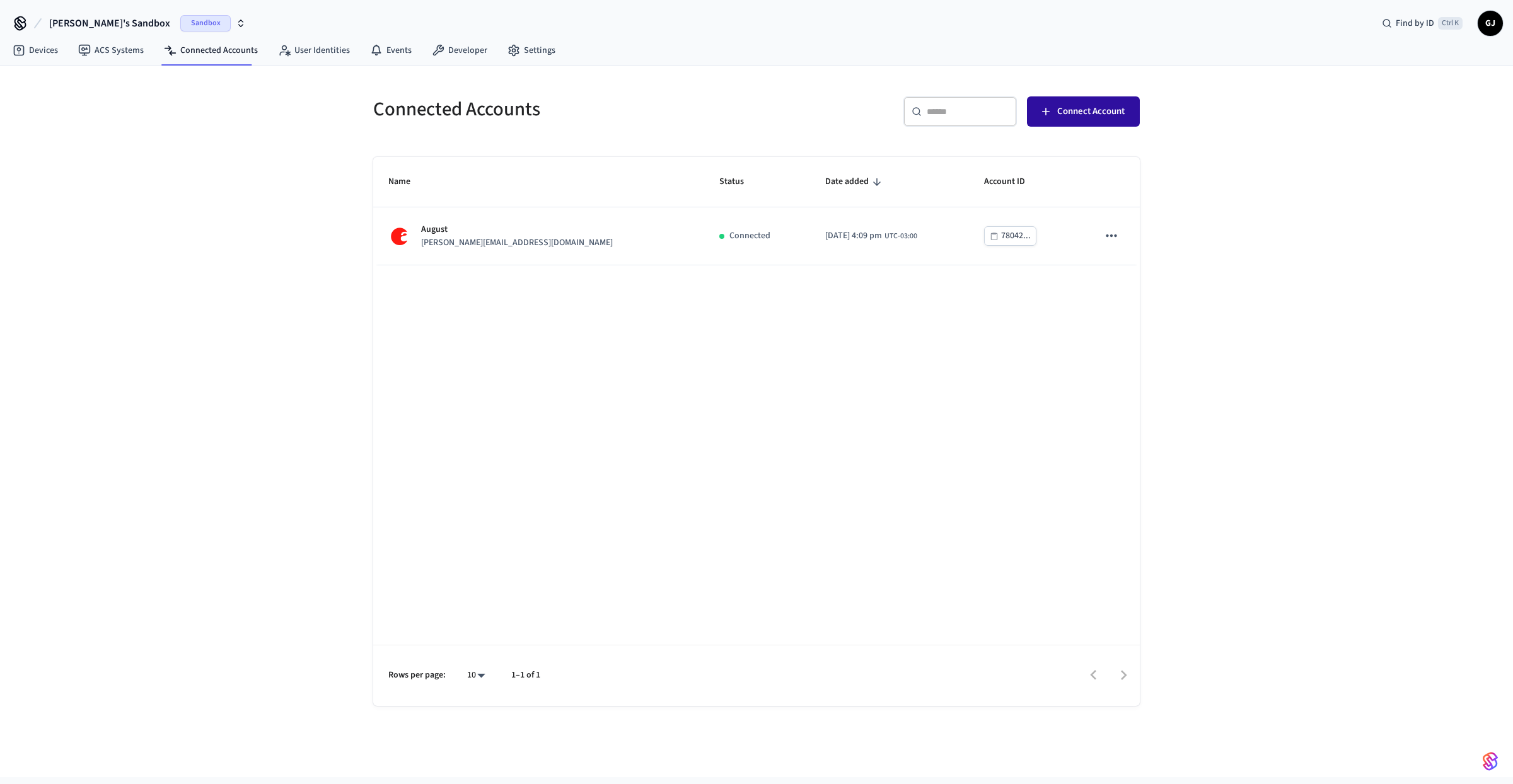
click at [1119, 102] on button "Connect Account" at bounding box center [1083, 112] width 113 height 31
click at [1053, 115] on button "Connect Account" at bounding box center [1083, 112] width 113 height 31
click at [809, 340] on div "Name Status Date added Account ID August [PERSON_NAME][EMAIL_ADDRESS][DOMAIN_NA…" at bounding box center [757, 431] width 767 height 549
click at [495, 360] on div "Name Status Date added Account ID August [PERSON_NAME][EMAIL_ADDRESS][DOMAIN_NA…" at bounding box center [757, 431] width 767 height 549
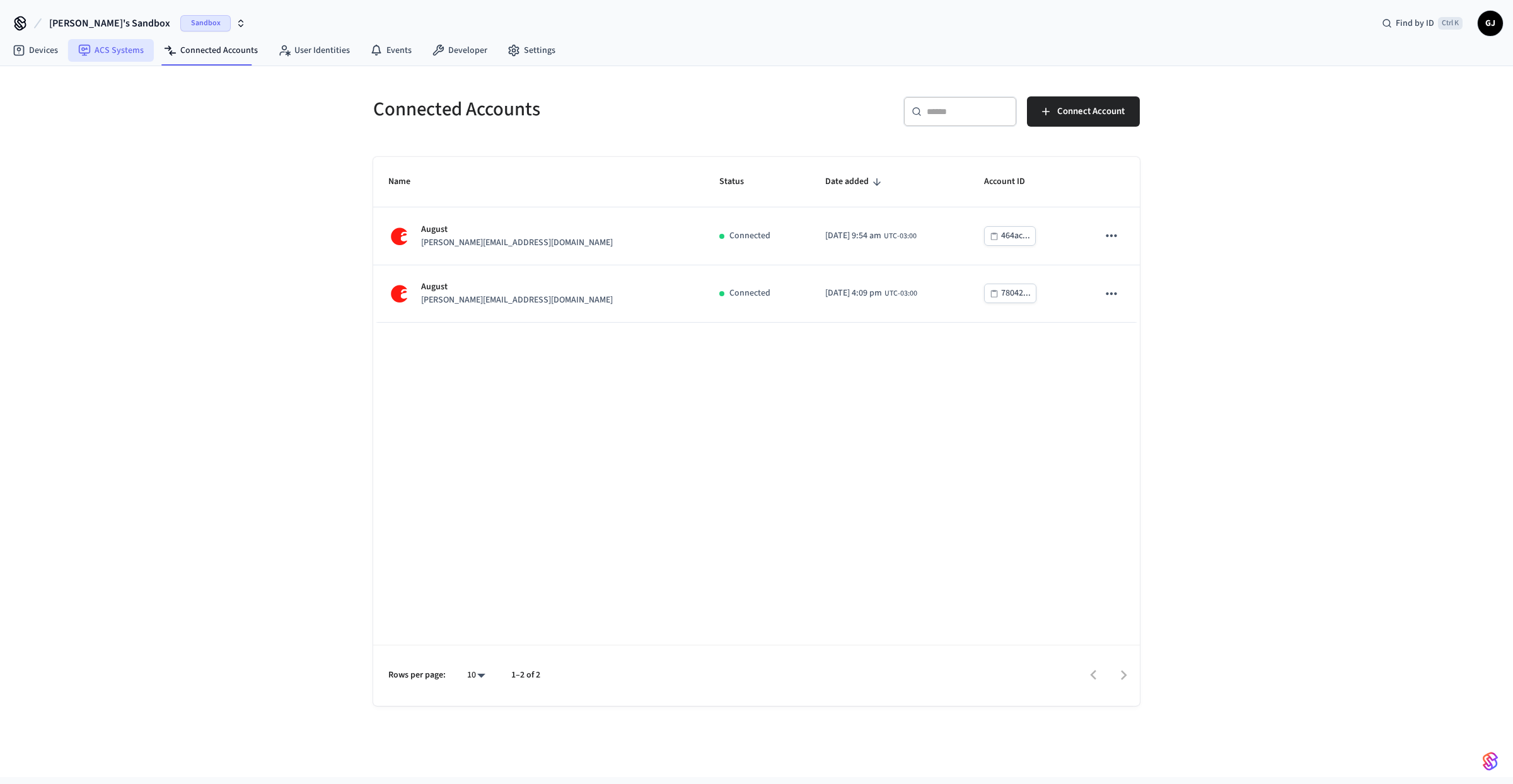
click at [111, 53] on link "ACS Systems" at bounding box center [110, 50] width 86 height 23
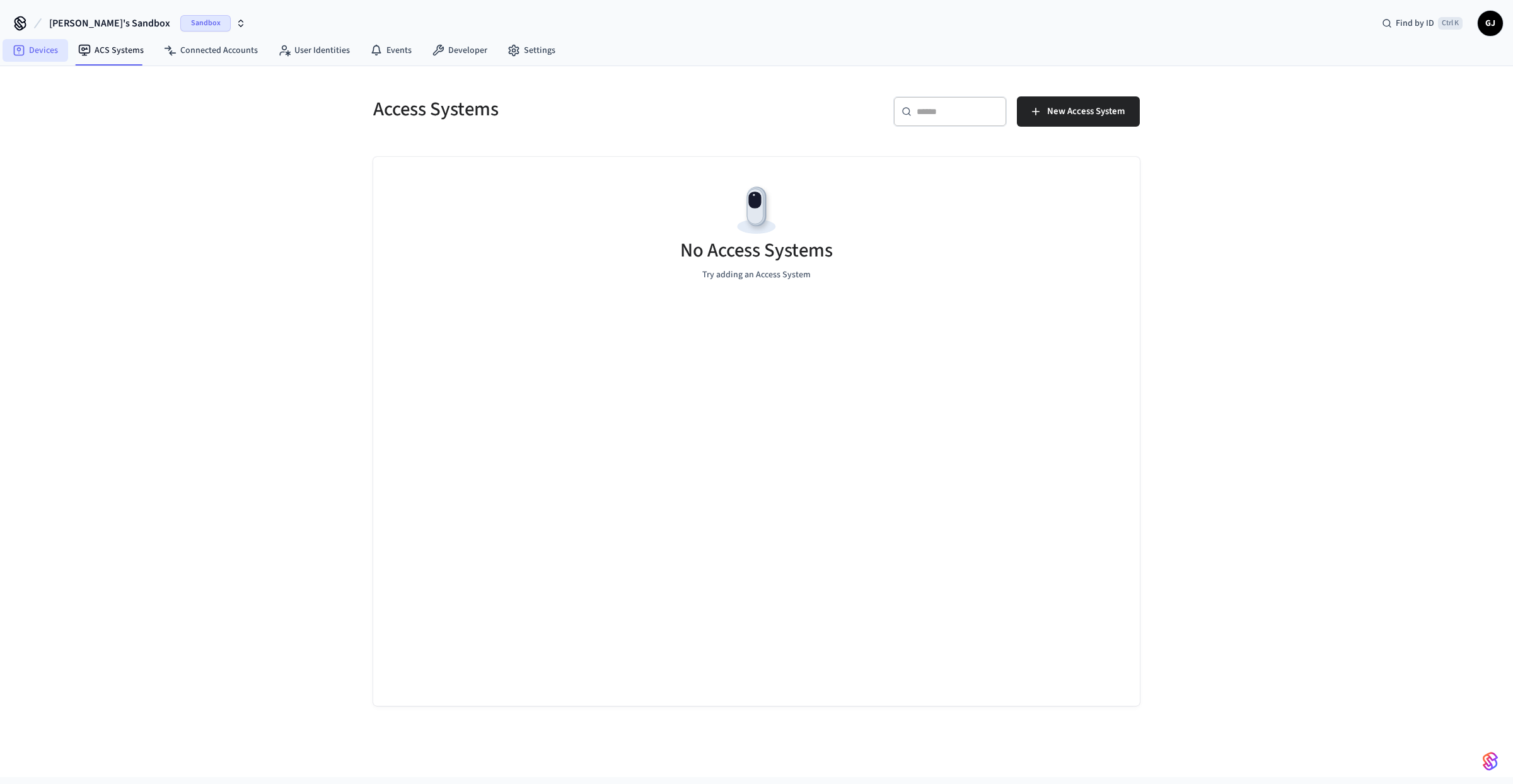
click at [41, 46] on link "Devices" at bounding box center [35, 50] width 65 height 23
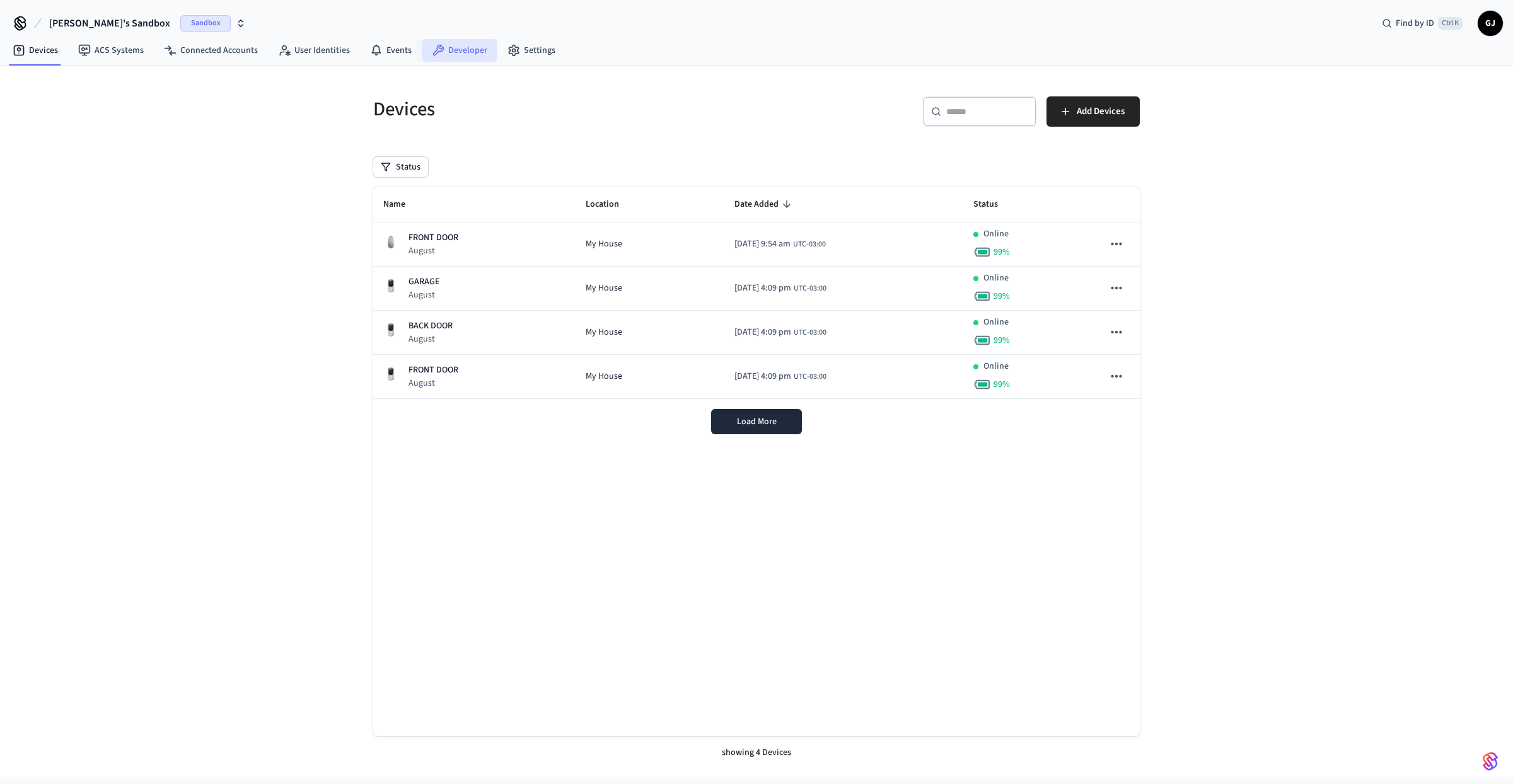
click at [440, 62] on link "Developer" at bounding box center [459, 50] width 76 height 23
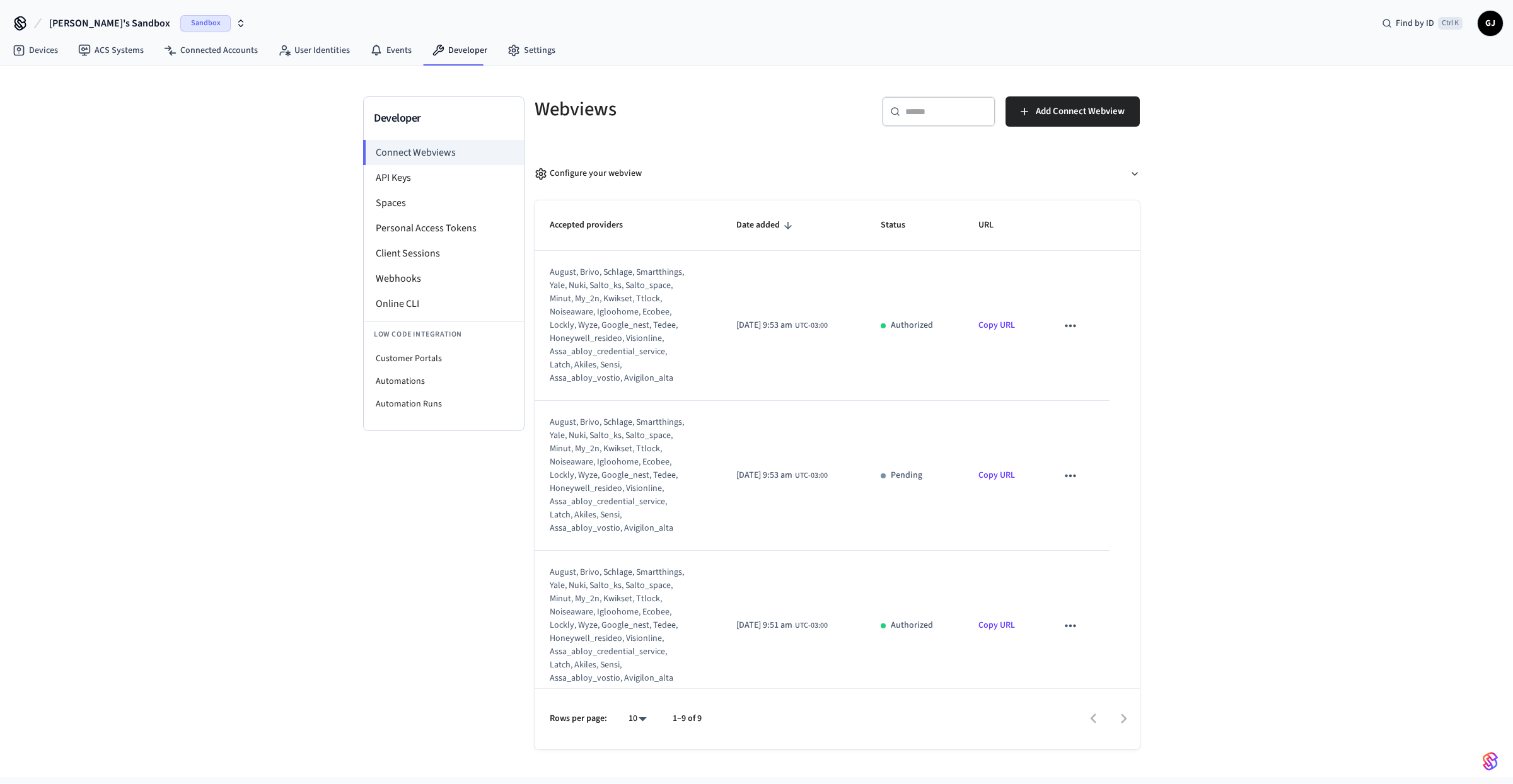
click at [1071, 334] on icon "sticky table" at bounding box center [1070, 326] width 16 height 16
click at [1071, 336] on div at bounding box center [756, 392] width 1513 height 784
click at [426, 277] on li "Webhooks" at bounding box center [444, 279] width 160 height 25
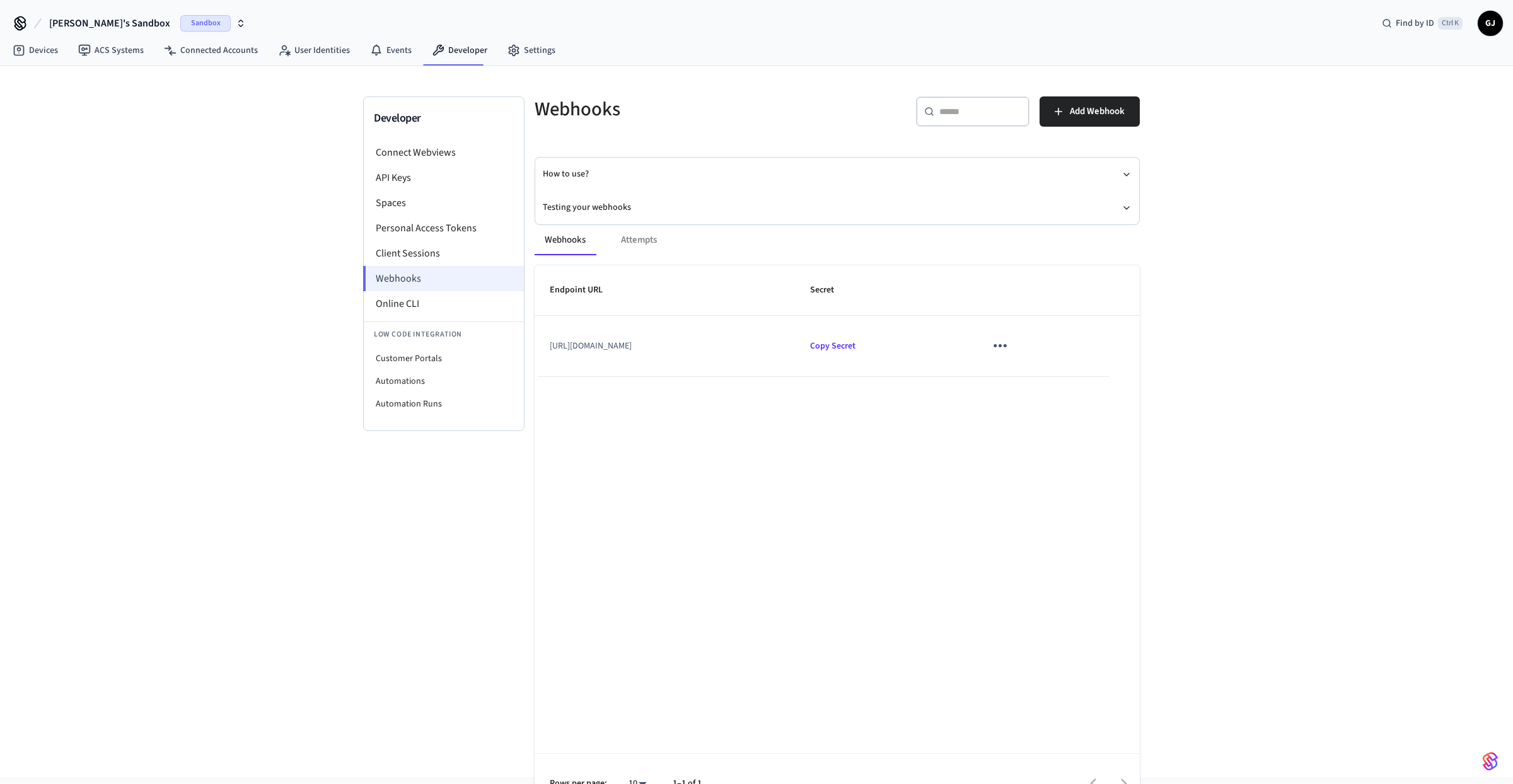
click at [448, 283] on li "Webhooks" at bounding box center [443, 279] width 160 height 25
click at [292, 49] on link "User Identities" at bounding box center [314, 50] width 92 height 23
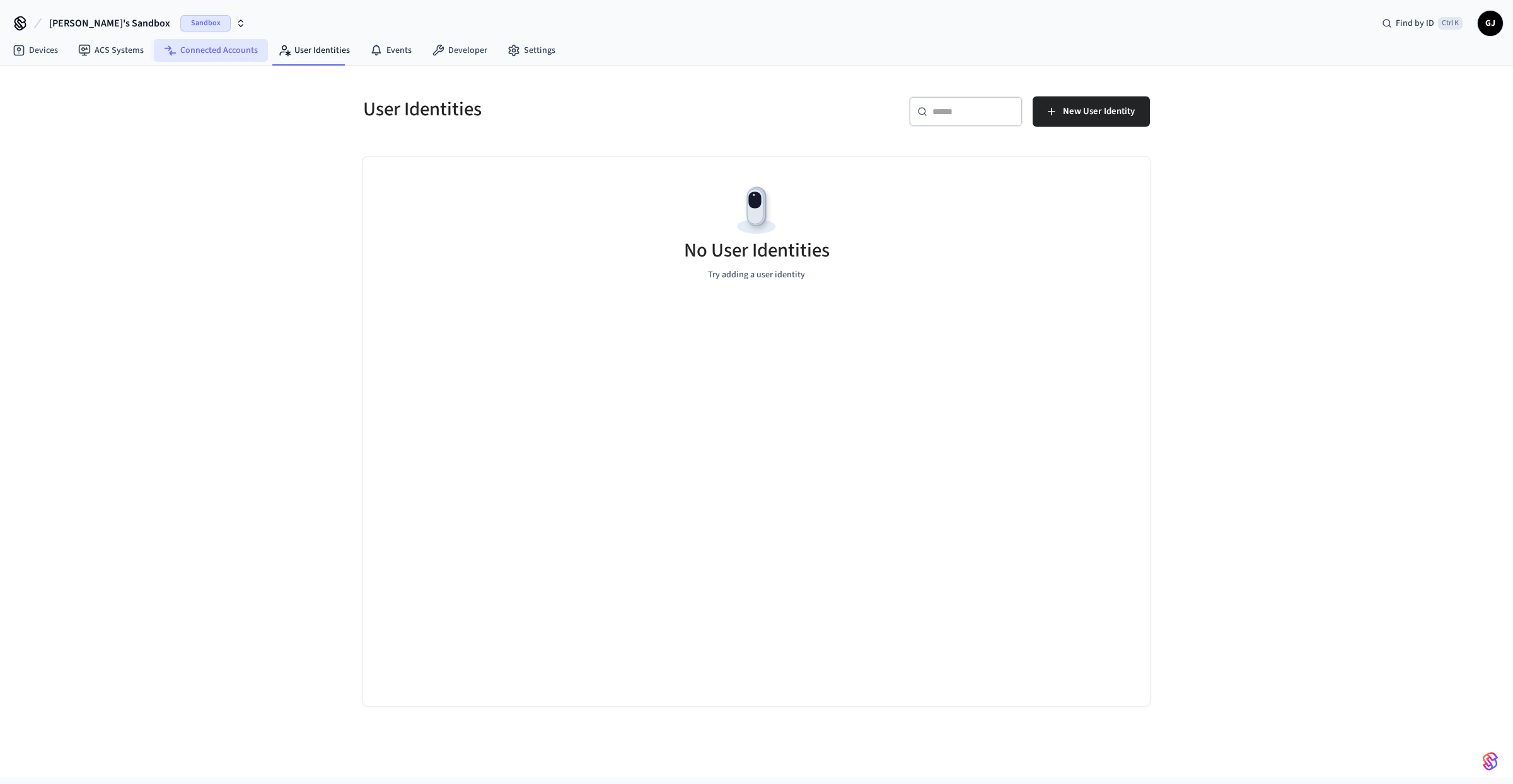
click at [243, 48] on link "Connected Accounts" at bounding box center [210, 50] width 114 height 23
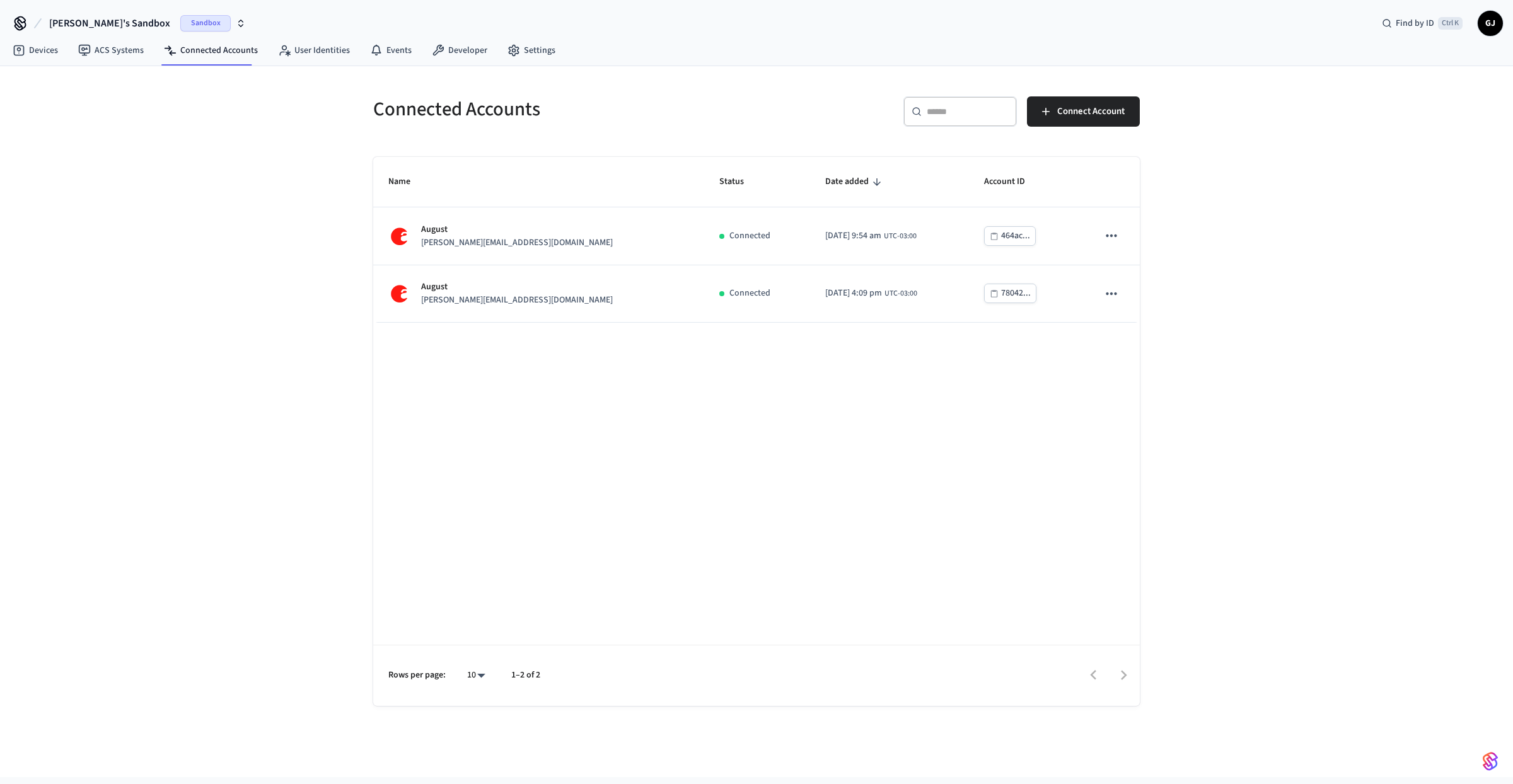
click at [409, 440] on div "Name Status Date added Account ID August [PERSON_NAME][EMAIL_ADDRESS][DOMAIN_NA…" at bounding box center [757, 431] width 767 height 549
